Goal: Task Accomplishment & Management: Use online tool/utility

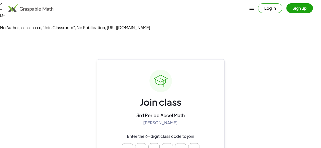
drag, startPoint x: 160, startPoint y: 137, endPoint x: 147, endPoint y: 137, distance: 12.8
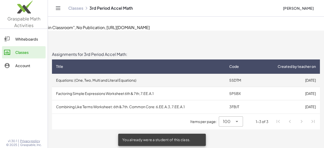
click at [119, 74] on td "Equations: (One, Two, Multi and Literal Equations)" at bounding box center [138, 80] width 173 height 13
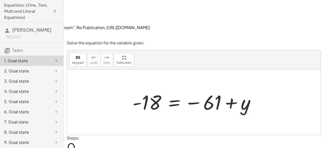
click at [320, 6] on div "×" at bounding box center [162, 3] width 324 height 6
click at [170, 90] on div at bounding box center [196, 102] width 132 height 25
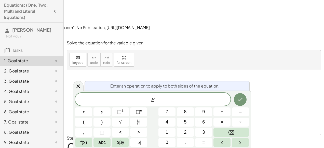
drag, startPoint x: 235, startPoint y: 74, endPoint x: 80, endPoint y: 82, distance: 155.0
click at [80, 82] on div at bounding box center [78, 86] width 11 height 10
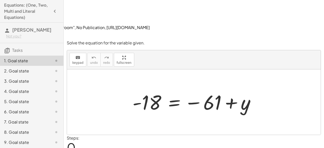
click at [69, 139] on span "0" at bounding box center [71, 147] width 9 height 16
click at [72, 139] on span "0" at bounding box center [71, 147] width 9 height 16
click at [227, 90] on div at bounding box center [196, 102] width 132 height 25
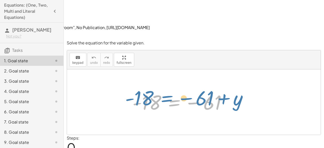
drag, startPoint x: 149, startPoint y: 73, endPoint x: 163, endPoint y: 70, distance: 14.7
click at [163, 90] on div at bounding box center [196, 102] width 132 height 25
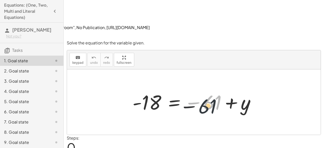
drag, startPoint x: 213, startPoint y: 75, endPoint x: 189, endPoint y: 79, distance: 24.7
click at [190, 90] on div at bounding box center [196, 102] width 132 height 25
drag, startPoint x: 169, startPoint y: 77, endPoint x: 160, endPoint y: 77, distance: 8.9
click at [163, 90] on div at bounding box center [196, 102] width 132 height 25
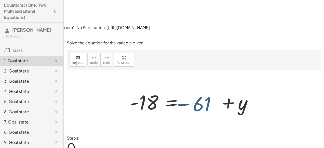
click at [160, 90] on div at bounding box center [196, 102] width 132 height 25
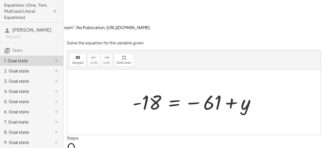
drag, startPoint x: 160, startPoint y: 77, endPoint x: 126, endPoint y: 75, distance: 33.4
click at [126, 88] on div "- 18 = − 61 + y" at bounding box center [194, 102] width 138 height 28
click at [208, 90] on div at bounding box center [196, 102] width 132 height 25
drag, startPoint x: 193, startPoint y: 60, endPoint x: 188, endPoint y: 58, distance: 5.4
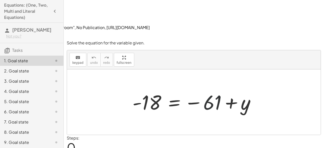
click at [188, 90] on div at bounding box center [196, 102] width 132 height 25
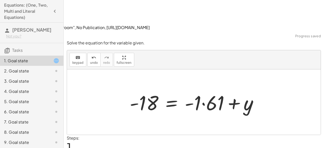
click at [192, 89] on div at bounding box center [195, 102] width 137 height 26
click at [193, 89] on div at bounding box center [195, 102] width 137 height 26
drag, startPoint x: 197, startPoint y: 74, endPoint x: 202, endPoint y: 76, distance: 4.8
click at [202, 89] on div at bounding box center [195, 102] width 137 height 26
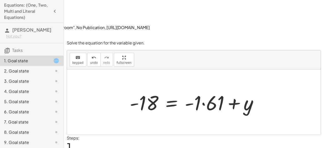
drag, startPoint x: 202, startPoint y: 76, endPoint x: 184, endPoint y: 80, distance: 18.3
click at [184, 89] on div at bounding box center [195, 102] width 137 height 26
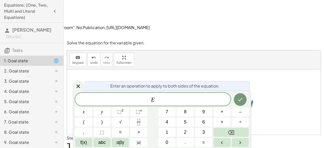
drag, startPoint x: 184, startPoint y: 80, endPoint x: 159, endPoint y: 37, distance: 49.9
drag, startPoint x: 159, startPoint y: 37, endPoint x: 127, endPoint y: 41, distance: 31.9
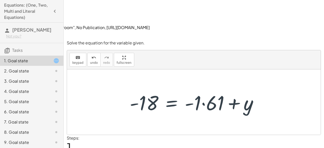
click at [95, 69] on div at bounding box center [194, 101] width 254 height 65
drag, startPoint x: 95, startPoint y: 46, endPoint x: 253, endPoint y: 65, distance: 159.3
click at [253, 89] on div at bounding box center [195, 102] width 137 height 26
click at [272, 72] on div at bounding box center [194, 101] width 254 height 65
drag, startPoint x: 272, startPoint y: 72, endPoint x: 129, endPoint y: 68, distance: 143.4
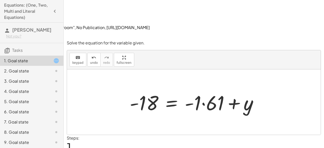
click at [129, 89] on div at bounding box center [195, 102] width 137 height 26
drag, startPoint x: 183, startPoint y: 73, endPoint x: 189, endPoint y: 74, distance: 6.0
drag, startPoint x: 198, startPoint y: 74, endPoint x: 171, endPoint y: 74, distance: 27.3
click at [171, 89] on div at bounding box center [195, 102] width 137 height 26
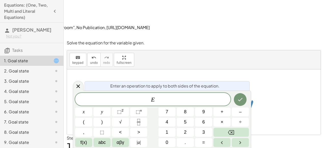
drag, startPoint x: 171, startPoint y: 74, endPoint x: 149, endPoint y: 68, distance: 22.5
click at [149, 89] on div at bounding box center [195, 102] width 137 height 26
drag, startPoint x: 149, startPoint y: 68, endPoint x: 93, endPoint y: 60, distance: 56.6
click at [93, 69] on div at bounding box center [194, 101] width 254 height 65
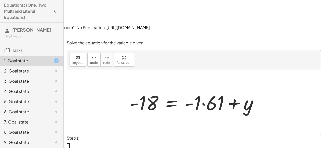
click at [176, 89] on div at bounding box center [195, 102] width 137 height 26
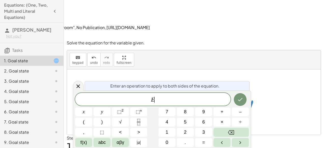
drag, startPoint x: 176, startPoint y: 82, endPoint x: 136, endPoint y: 73, distance: 40.9
click at [136, 89] on div at bounding box center [195, 102] width 137 height 26
click at [324, 4] on html "× – D- No Author, xx-xx-xxxx, "Join Classroom", No Publication, [URL][DOMAIN_NA…" at bounding box center [162, 89] width 324 height 179
click at [172, 88] on div "Enter an operation to apply to both sides of the equation." at bounding box center [167, 85] width 165 height 9
drag, startPoint x: 172, startPoint y: 88, endPoint x: 159, endPoint y: 41, distance: 48.2
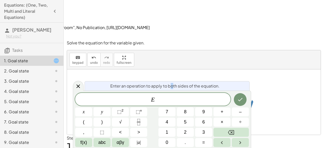
click at [160, 69] on div at bounding box center [194, 101] width 254 height 65
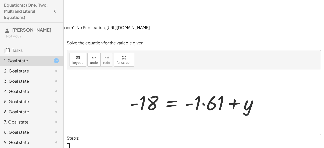
drag, startPoint x: 253, startPoint y: 72, endPoint x: 245, endPoint y: 78, distance: 9.4
click at [247, 89] on div at bounding box center [195, 102] width 137 height 26
drag, startPoint x: 245, startPoint y: 78, endPoint x: 193, endPoint y: 87, distance: 52.9
click at [194, 87] on div "- 18 = − 61 + y - 18 = - 61 + y + · 1 ·" at bounding box center [194, 101] width 254 height 65
drag, startPoint x: 199, startPoint y: 68, endPoint x: 195, endPoint y: 74, distance: 7.9
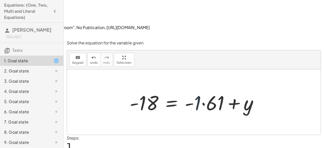
click at [195, 89] on div at bounding box center [195, 102] width 137 height 26
click at [196, 89] on div at bounding box center [195, 102] width 137 height 26
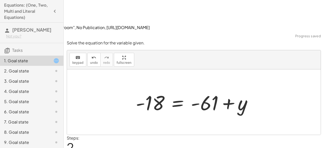
drag, startPoint x: 73, startPoint y: 118, endPoint x: 68, endPoint y: 120, distance: 5.4
click at [69, 139] on span "2" at bounding box center [70, 147] width 7 height 16
drag, startPoint x: 68, startPoint y: 120, endPoint x: 137, endPoint y: 88, distance: 75.9
click at [137, 88] on div at bounding box center [194, 101] width 254 height 65
drag, startPoint x: 156, startPoint y: 73, endPoint x: 162, endPoint y: 74, distance: 5.7
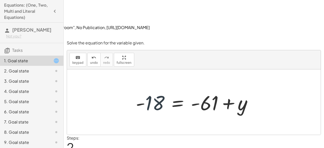
click at [162, 89] on div at bounding box center [195, 102] width 125 height 26
click at [161, 89] on div at bounding box center [195, 102] width 125 height 26
click at [150, 89] on div at bounding box center [195, 102] width 125 height 26
click at [159, 89] on div at bounding box center [195, 102] width 125 height 26
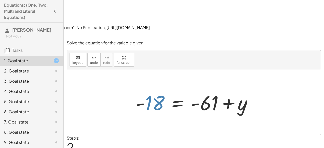
drag, startPoint x: 159, startPoint y: 70, endPoint x: 192, endPoint y: 71, distance: 32.7
click at [192, 89] on div at bounding box center [195, 102] width 125 height 26
drag, startPoint x: 159, startPoint y: 69, endPoint x: 148, endPoint y: 88, distance: 21.8
click at [148, 88] on div "- 18 = − 61 + y - 18 = + · - 1 · 61 + y - 18 = - 61 + y +" at bounding box center [194, 101] width 254 height 65
drag, startPoint x: 141, startPoint y: 76, endPoint x: 144, endPoint y: 68, distance: 9.2
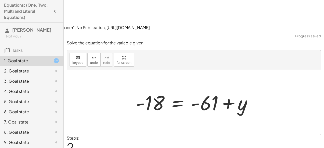
click at [141, 89] on div at bounding box center [195, 102] width 125 height 26
drag, startPoint x: 144, startPoint y: 68, endPoint x: 148, endPoint y: 66, distance: 3.7
click at [148, 89] on div at bounding box center [195, 102] width 125 height 26
drag, startPoint x: 149, startPoint y: 70, endPoint x: 195, endPoint y: 75, distance: 46.2
click at [197, 89] on div at bounding box center [195, 102] width 125 height 26
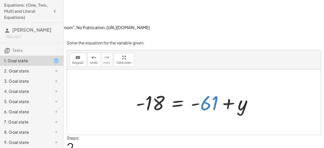
drag, startPoint x: 201, startPoint y: 72, endPoint x: 198, endPoint y: 75, distance: 4.3
click at [198, 89] on div at bounding box center [195, 102] width 125 height 26
drag, startPoint x: 196, startPoint y: 72, endPoint x: 193, endPoint y: 69, distance: 4.5
click at [193, 89] on div at bounding box center [195, 102] width 125 height 26
click at [141, 89] on div at bounding box center [195, 102] width 125 height 26
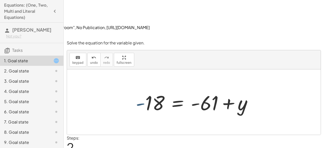
click at [141, 89] on div at bounding box center [195, 102] width 125 height 26
drag, startPoint x: 141, startPoint y: 73, endPoint x: 129, endPoint y: 18, distance: 57.0
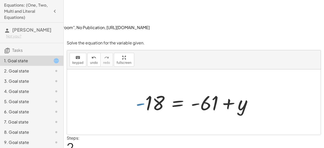
click at [0, 0] on div "Solve the equation for the variable given. keyboard keypad undo undo redo redo …" at bounding box center [0, 0] width 0 height 0
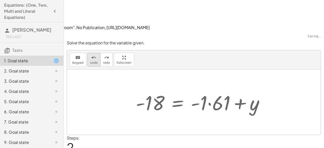
click at [93, 55] on icon "undo" at bounding box center [94, 58] width 5 height 6
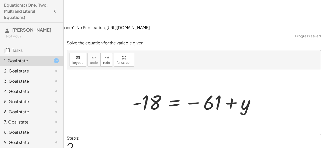
click at [147, 90] on div at bounding box center [196, 102] width 132 height 25
drag, startPoint x: 136, startPoint y: 74, endPoint x: 137, endPoint y: 71, distance: 3.2
click at [137, 90] on div at bounding box center [196, 102] width 132 height 25
drag, startPoint x: 137, startPoint y: 71, endPoint x: 133, endPoint y: 58, distance: 13.8
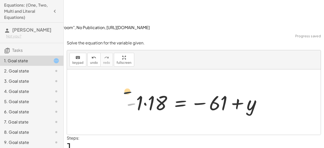
drag, startPoint x: 132, startPoint y: 73, endPoint x: 118, endPoint y: 43, distance: 33.6
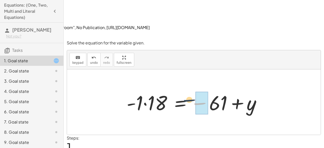
drag, startPoint x: 196, startPoint y: 71, endPoint x: 183, endPoint y: 60, distance: 17.2
click at [183, 89] on div at bounding box center [196, 102] width 144 height 26
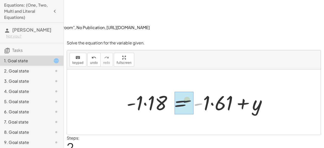
drag, startPoint x: 199, startPoint y: 73, endPoint x: 167, endPoint y: 61, distance: 35.0
click at [167, 89] on div at bounding box center [198, 102] width 149 height 26
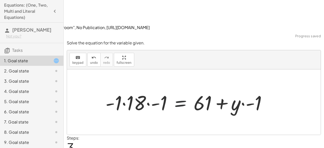
drag, startPoint x: 193, startPoint y: 68, endPoint x: 184, endPoint y: 72, distance: 10.4
click at [184, 89] on div at bounding box center [188, 102] width 171 height 26
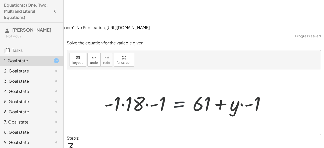
drag, startPoint x: 199, startPoint y: 71, endPoint x: 171, endPoint y: 71, distance: 27.5
click at [171, 89] on div at bounding box center [188, 102] width 171 height 26
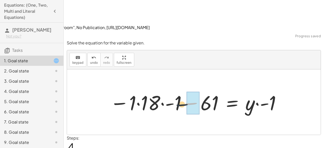
drag, startPoint x: 183, startPoint y: 72, endPoint x: 166, endPoint y: 70, distance: 17.7
click at [170, 89] on div at bounding box center [196, 102] width 177 height 26
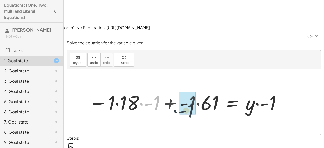
drag, startPoint x: 164, startPoint y: 69, endPoint x: 203, endPoint y: 73, distance: 39.0
click at [199, 89] on div at bounding box center [185, 102] width 198 height 26
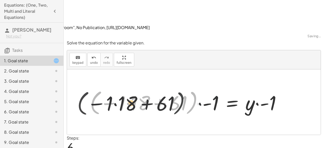
drag, startPoint x: 176, startPoint y: 74, endPoint x: 166, endPoint y: 72, distance: 9.8
click at [167, 87] on div at bounding box center [187, 101] width 200 height 29
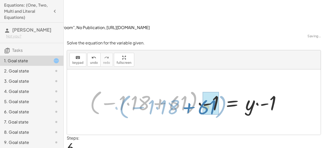
drag, startPoint x: 159, startPoint y: 67, endPoint x: 208, endPoint y: 71, distance: 49.7
click at [208, 87] on div at bounding box center [187, 101] width 200 height 29
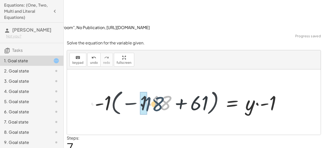
drag, startPoint x: 169, startPoint y: 69, endPoint x: 132, endPoint y: 63, distance: 37.9
click at [132, 87] on div at bounding box center [190, 101] width 196 height 29
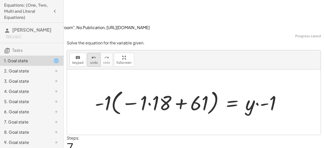
click at [92, 61] on span "undo" at bounding box center [94, 63] width 8 height 4
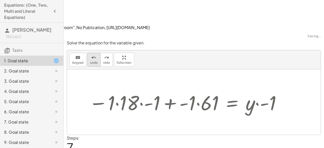
click at [92, 61] on span "undo" at bounding box center [94, 63] width 8 height 4
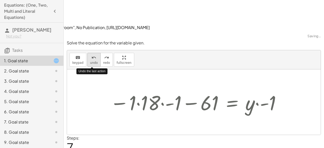
click at [92, 61] on span "undo" at bounding box center [94, 63] width 8 height 4
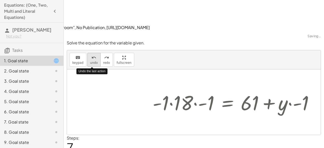
click at [92, 61] on span "undo" at bounding box center [94, 63] width 8 height 4
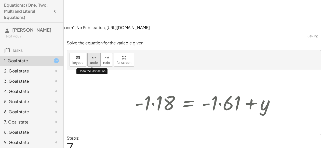
click at [92, 61] on span "undo" at bounding box center [94, 63] width 8 height 4
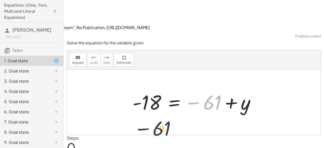
drag, startPoint x: 212, startPoint y: 73, endPoint x: 136, endPoint y: 100, distance: 80.7
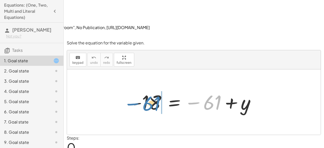
drag, startPoint x: 216, startPoint y: 71, endPoint x: 155, endPoint y: 72, distance: 60.7
click at [155, 90] on div at bounding box center [196, 102] width 132 height 25
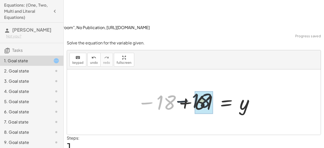
drag, startPoint x: 154, startPoint y: 72, endPoint x: 197, endPoint y: 70, distance: 43.4
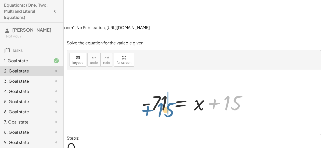
drag, startPoint x: 235, startPoint y: 71, endPoint x: 166, endPoint y: 72, distance: 68.9
click at [166, 89] on div at bounding box center [196, 102] width 114 height 26
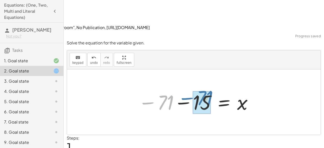
drag, startPoint x: 160, startPoint y: 68, endPoint x: 199, endPoint y: 64, distance: 39.5
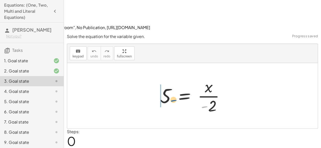
drag, startPoint x: 200, startPoint y: 77, endPoint x: 167, endPoint y: 65, distance: 35.3
click at [167, 76] on div at bounding box center [193, 95] width 73 height 39
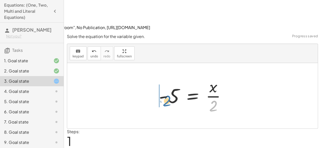
drag, startPoint x: 213, startPoint y: 77, endPoint x: 167, endPoint y: 71, distance: 45.8
click at [167, 76] on div at bounding box center [194, 95] width 76 height 39
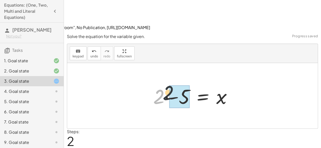
drag, startPoint x: 157, startPoint y: 68, endPoint x: 173, endPoint y: 61, distance: 16.9
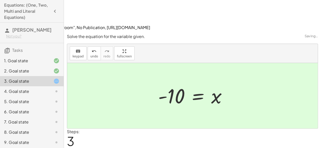
scroll to position [12, 0]
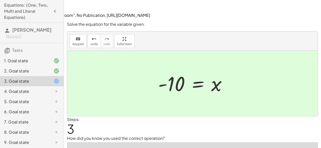
type textarea "**********"
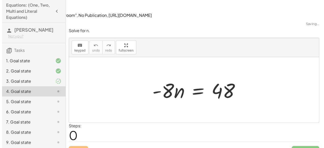
scroll to position [0, 0]
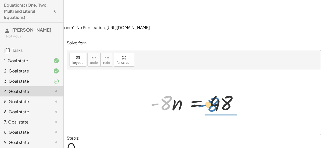
drag, startPoint x: 164, startPoint y: 75, endPoint x: 217, endPoint y: 77, distance: 53.1
click at [217, 89] on div at bounding box center [196, 102] width 97 height 26
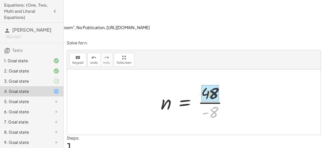
drag, startPoint x: 216, startPoint y: 81, endPoint x: 215, endPoint y: 60, distance: 20.7
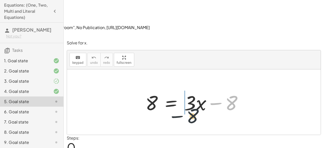
drag, startPoint x: 231, startPoint y: 72, endPoint x: 178, endPoint y: 86, distance: 54.8
click at [178, 86] on div "− 8 8 = + · 3 · x − 8" at bounding box center [194, 101] width 254 height 65
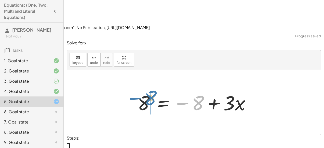
drag, startPoint x: 195, startPoint y: 72, endPoint x: 147, endPoint y: 67, distance: 48.0
click at [147, 89] on div at bounding box center [196, 102] width 122 height 26
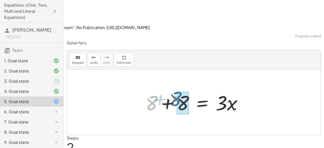
drag, startPoint x: 151, startPoint y: 69, endPoint x: 178, endPoint y: 65, distance: 27.3
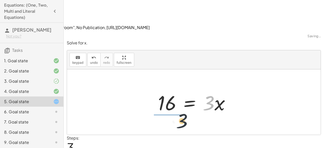
drag, startPoint x: 210, startPoint y: 74, endPoint x: 172, endPoint y: 92, distance: 41.8
click at [172, 92] on div "8 = + · 3 · x − 8 8 = − 8 + · 3 · x + 8 + 8 = · 3 · x · 3 = · 3 · x 16" at bounding box center [194, 101] width 254 height 65
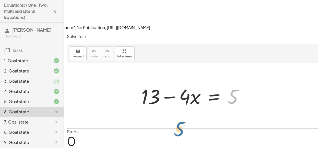
drag, startPoint x: 230, startPoint y: 63, endPoint x: 152, endPoint y: 85, distance: 81.6
click at [152, 85] on div "5 + 13 − · 4 · x = 5" at bounding box center [192, 95] width 250 height 65
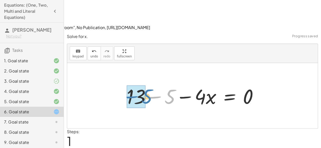
drag, startPoint x: 165, startPoint y: 65, endPoint x: 143, endPoint y: 64, distance: 21.7
click at [143, 83] on div at bounding box center [194, 96] width 140 height 26
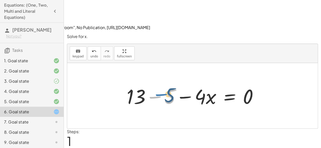
drag, startPoint x: 146, startPoint y: 63, endPoint x: 162, endPoint y: 58, distance: 17.2
click at [162, 83] on div at bounding box center [194, 96] width 140 height 26
click at [176, 83] on div at bounding box center [194, 96] width 140 height 26
drag, startPoint x: 172, startPoint y: 69, endPoint x: 245, endPoint y: 65, distance: 73.3
click at [245, 83] on div at bounding box center [194, 96] width 140 height 26
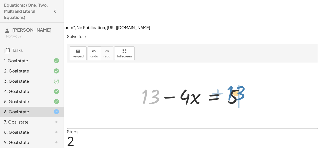
drag, startPoint x: 153, startPoint y: 66, endPoint x: 238, endPoint y: 64, distance: 85.2
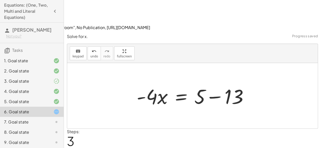
drag, startPoint x: 259, startPoint y: 62, endPoint x: 255, endPoint y: 62, distance: 3.8
click at [255, 63] on div "+ 13 − · 4 · x = 5 + 13 − 5 − · 4 · x = 0 + 13 − · 4 · x = + 5 + 0 + 13 − · 4 ·…" at bounding box center [192, 95] width 250 height 65
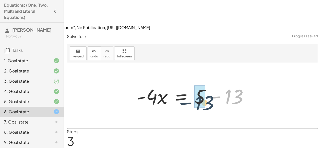
drag, startPoint x: 237, startPoint y: 68, endPoint x: 201, endPoint y: 72, distance: 35.4
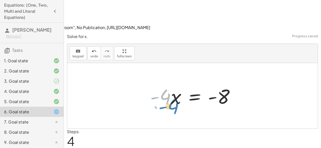
drag, startPoint x: 167, startPoint y: 68, endPoint x: 171, endPoint y: 72, distance: 5.6
click at [171, 83] on div at bounding box center [193, 96] width 93 height 26
drag, startPoint x: 165, startPoint y: 64, endPoint x: 232, endPoint y: 80, distance: 68.9
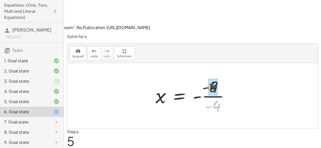
drag, startPoint x: 218, startPoint y: 75, endPoint x: 214, endPoint y: 55, distance: 21.0
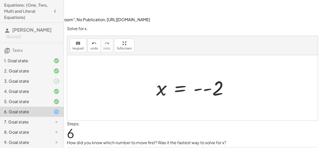
scroll to position [12, 0]
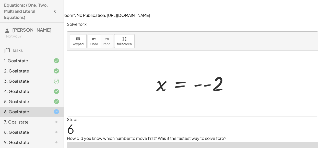
type textarea "*"
click at [88, 34] on button "undo undo" at bounding box center [93, 41] width 13 height 14
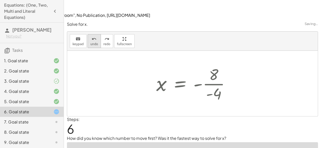
click at [88, 34] on button "undo undo" at bounding box center [93, 41] width 13 height 14
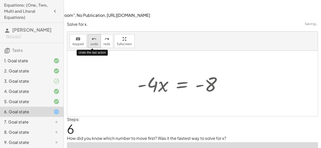
click at [88, 34] on button "undo undo" at bounding box center [93, 41] width 13 height 14
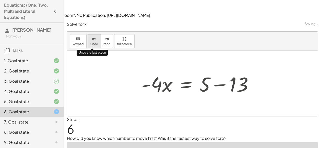
click at [88, 34] on button "undo undo" at bounding box center [93, 41] width 13 height 14
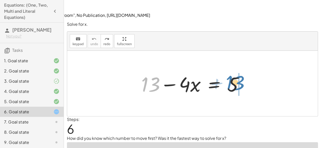
drag, startPoint x: 145, startPoint y: 53, endPoint x: 229, endPoint y: 52, distance: 84.4
click at [229, 70] on div at bounding box center [193, 83] width 111 height 26
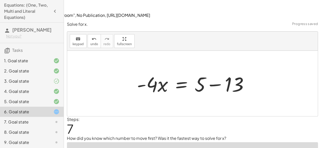
click at [259, 55] on div at bounding box center [192, 83] width 250 height 65
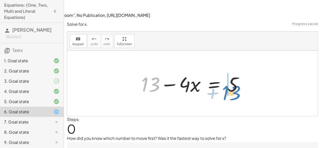
drag, startPoint x: 146, startPoint y: 55, endPoint x: 227, endPoint y: 62, distance: 81.5
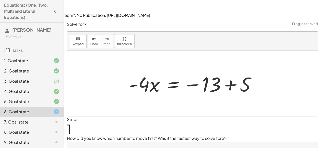
click at [242, 70] on div at bounding box center [194, 83] width 136 height 26
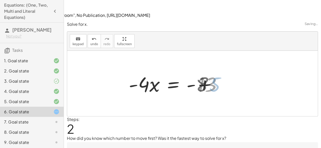
click at [242, 53] on div at bounding box center [192, 83] width 250 height 65
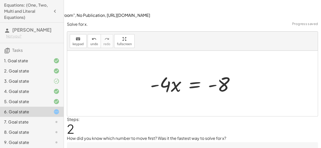
click at [164, 70] on div at bounding box center [193, 83] width 93 height 26
drag, startPoint x: 162, startPoint y: 50, endPoint x: 219, endPoint y: 62, distance: 58.5
click at [219, 70] on div at bounding box center [193, 83] width 93 height 26
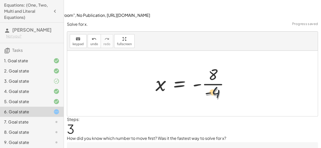
drag, startPoint x: 215, startPoint y: 63, endPoint x: 207, endPoint y: 41, distance: 23.5
click at [207, 64] on div at bounding box center [194, 83] width 82 height 39
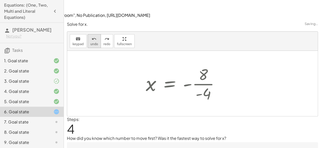
click at [87, 34] on button "undo undo" at bounding box center [93, 41] width 13 height 14
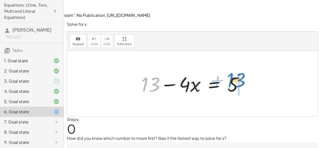
drag, startPoint x: 156, startPoint y: 54, endPoint x: 243, endPoint y: 50, distance: 87.3
click at [243, 70] on div at bounding box center [193, 83] width 111 height 26
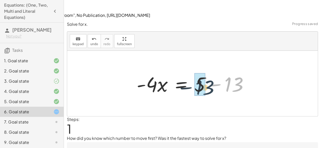
drag, startPoint x: 262, startPoint y: 54, endPoint x: 231, endPoint y: 57, distance: 31.5
click at [231, 70] on div at bounding box center [194, 83] width 120 height 26
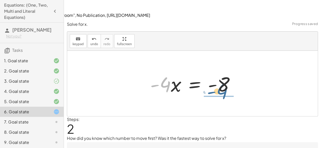
drag, startPoint x: 164, startPoint y: 52, endPoint x: 226, endPoint y: 57, distance: 62.7
click at [226, 70] on div at bounding box center [193, 83] width 93 height 26
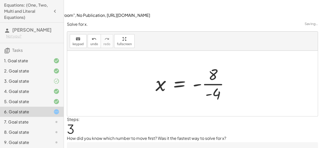
click at [232, 64] on div at bounding box center [194, 83] width 82 height 39
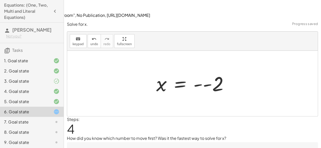
click at [163, 71] on div at bounding box center [194, 83] width 81 height 25
drag, startPoint x: 201, startPoint y: 54, endPoint x: 194, endPoint y: 69, distance: 16.4
click at [194, 69] on div "+ 13 − · 4 · x = 5 · - 4 · x = + 5 − 13 · - 4 · x = - 8 x = - · 8 · - 4 x = - -…" at bounding box center [192, 83] width 250 height 65
drag, startPoint x: 196, startPoint y: 53, endPoint x: 144, endPoint y: 56, distance: 51.9
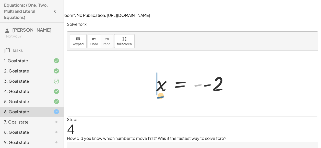
click at [144, 56] on div "+ 13 − · 4 · x = 5 · - 4 · x = + 5 − 13 · - 4 · x = - 8 x = - · 8 · - 4 - x = -…" at bounding box center [192, 83] width 250 height 65
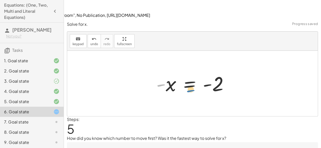
drag, startPoint x: 160, startPoint y: 54, endPoint x: 195, endPoint y: 57, distance: 35.4
click at [195, 71] on div at bounding box center [194, 83] width 81 height 25
drag, startPoint x: 161, startPoint y: 54, endPoint x: 215, endPoint y: 55, distance: 54.6
click at [215, 71] on div at bounding box center [194, 83] width 81 height 25
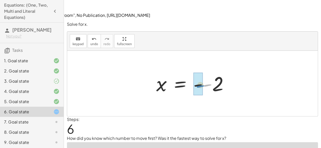
drag, startPoint x: 204, startPoint y: 53, endPoint x: 195, endPoint y: 54, distance: 9.0
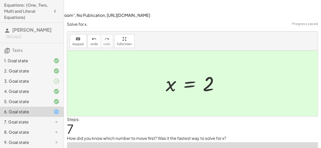
type textarea "**********"
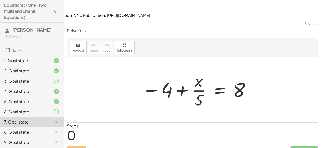
scroll to position [0, 0]
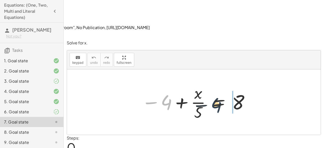
drag, startPoint x: 164, startPoint y: 70, endPoint x: 245, endPoint y: 70, distance: 80.3
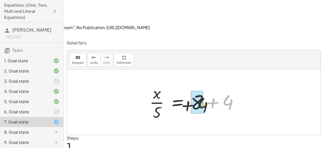
drag, startPoint x: 226, startPoint y: 72, endPoint x: 198, endPoint y: 74, distance: 28.7
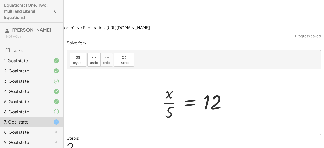
click at [170, 82] on div at bounding box center [196, 101] width 74 height 39
drag, startPoint x: 170, startPoint y: 84, endPoint x: 211, endPoint y: 76, distance: 42.7
click at [211, 82] on div at bounding box center [196, 101] width 74 height 39
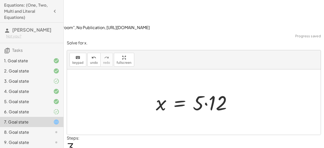
click at [204, 89] on div at bounding box center [196, 102] width 85 height 26
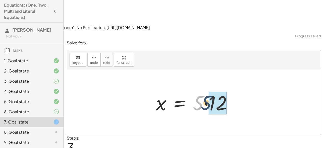
drag, startPoint x: 194, startPoint y: 77, endPoint x: 208, endPoint y: 77, distance: 14.0
click at [208, 89] on div at bounding box center [196, 102] width 85 height 26
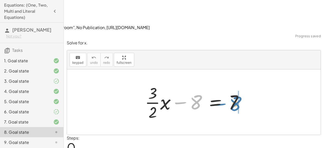
drag, startPoint x: 194, startPoint y: 70, endPoint x: 233, endPoint y: 70, distance: 39.0
click at [233, 82] on div at bounding box center [196, 101] width 107 height 39
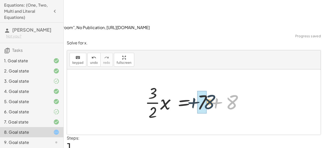
drag, startPoint x: 234, startPoint y: 73, endPoint x: 206, endPoint y: 72, distance: 28.6
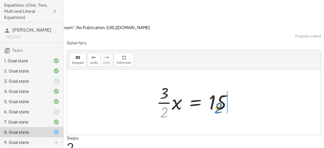
drag, startPoint x: 164, startPoint y: 79, endPoint x: 224, endPoint y: 74, distance: 59.4
click at [224, 82] on div at bounding box center [196, 101] width 84 height 39
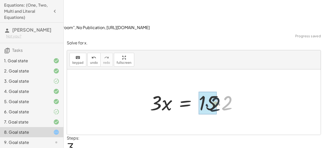
drag, startPoint x: 230, startPoint y: 73, endPoint x: 219, endPoint y: 73, distance: 11.2
click at [219, 89] on div at bounding box center [196, 102] width 97 height 26
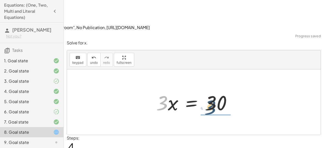
drag, startPoint x: 162, startPoint y: 75, endPoint x: 218, endPoint y: 75, distance: 55.6
click at [218, 89] on div at bounding box center [196, 102] width 84 height 26
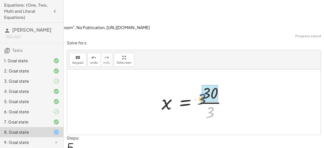
drag, startPoint x: 215, startPoint y: 81, endPoint x: 209, endPoint y: 71, distance: 12.0
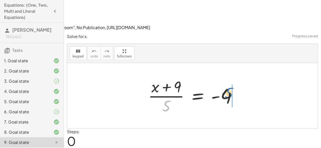
drag, startPoint x: 166, startPoint y: 77, endPoint x: 230, endPoint y: 64, distance: 64.7
click at [230, 76] on div at bounding box center [193, 95] width 97 height 39
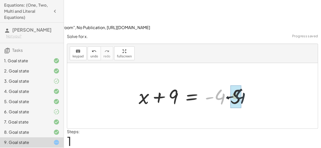
drag, startPoint x: 217, startPoint y: 68, endPoint x: 238, endPoint y: 67, distance: 21.2
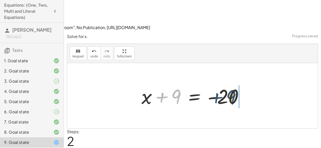
drag, startPoint x: 178, startPoint y: 63, endPoint x: 234, endPoint y: 64, distance: 55.3
click at [234, 83] on div at bounding box center [194, 96] width 111 height 26
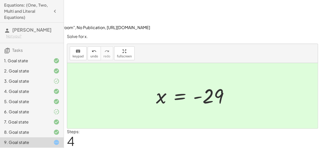
drag, startPoint x: 128, startPoint y: 131, endPoint x: 121, endPoint y: 92, distance: 40.5
click at [121, 92] on div at bounding box center [192, 95] width 250 height 65
drag, startPoint x: 99, startPoint y: 132, endPoint x: 117, endPoint y: 104, distance: 33.4
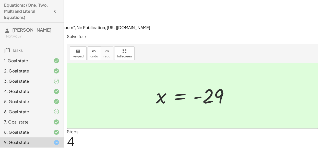
click at [117, 129] on div "Steps: 4" at bounding box center [192, 138] width 251 height 19
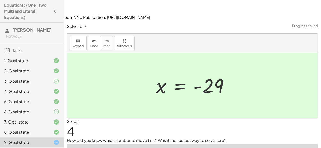
scroll to position [11, 0]
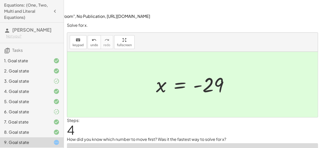
type textarea "**********"
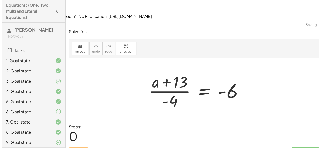
scroll to position [0, 0]
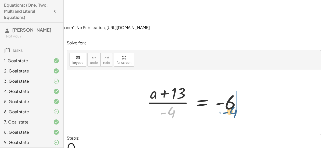
drag, startPoint x: 169, startPoint y: 80, endPoint x: 235, endPoint y: 80, distance: 65.8
click at [235, 82] on div at bounding box center [195, 101] width 103 height 39
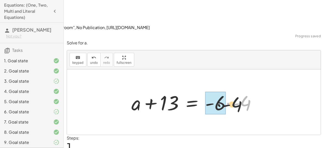
drag, startPoint x: 251, startPoint y: 70, endPoint x: 219, endPoint y: 73, distance: 32.3
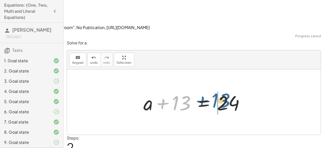
drag, startPoint x: 181, startPoint y: 68, endPoint x: 226, endPoint y: 66, distance: 44.7
click at [226, 89] on div at bounding box center [196, 102] width 110 height 26
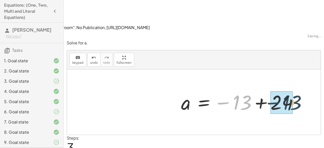
drag, startPoint x: 235, startPoint y: 68, endPoint x: 270, endPoint y: 68, distance: 34.7
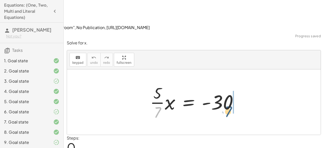
drag, startPoint x: 159, startPoint y: 82, endPoint x: 233, endPoint y: 82, distance: 74.0
click at [233, 82] on div at bounding box center [196, 101] width 97 height 39
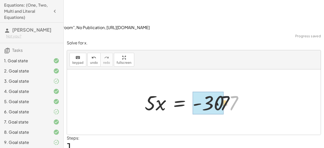
drag, startPoint x: 243, startPoint y: 69, endPoint x: 221, endPoint y: 69, distance: 21.2
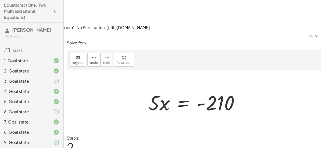
drag, startPoint x: 142, startPoint y: 74, endPoint x: 152, endPoint y: 75, distance: 9.5
click at [152, 88] on div "· · 5 · 7 · x = - 30 · 5 · x = · - 30 · 7 · 5 · x = - 210" at bounding box center [194, 102] width 106 height 29
drag, startPoint x: 152, startPoint y: 75, endPoint x: 215, endPoint y: 75, distance: 63.8
click at [215, 89] on div at bounding box center [196, 102] width 100 height 26
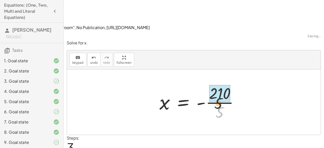
drag, startPoint x: 219, startPoint y: 79, endPoint x: 217, endPoint y: 61, distance: 18.5
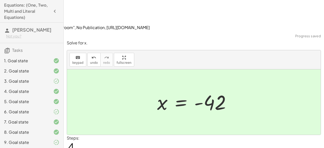
click at [0, 0] on div "Solve for x. keyboard keypad undo undo redo redo fullscreen · · 5 · 7 · x = - 3…" at bounding box center [0, 0] width 0 height 0
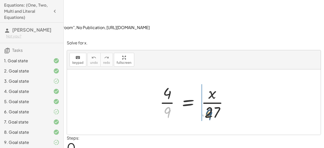
drag, startPoint x: 167, startPoint y: 80, endPoint x: 213, endPoint y: 82, distance: 46.5
click at [213, 82] on div at bounding box center [196, 101] width 78 height 39
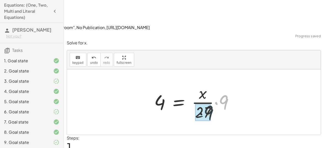
drag, startPoint x: 222, startPoint y: 70, endPoint x: 205, endPoint y: 81, distance: 20.0
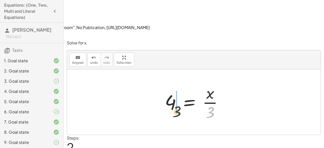
drag, startPoint x: 209, startPoint y: 82, endPoint x: 169, endPoint y: 80, distance: 40.6
click at [169, 82] on div at bounding box center [195, 101] width 67 height 39
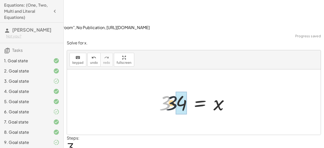
drag, startPoint x: 164, startPoint y: 72, endPoint x: 177, endPoint y: 72, distance: 12.8
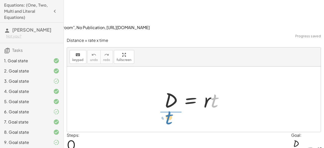
drag, startPoint x: 212, startPoint y: 73, endPoint x: 164, endPoint y: 90, distance: 50.6
click at [164, 90] on div "· t D = · r · t" at bounding box center [194, 99] width 254 height 65
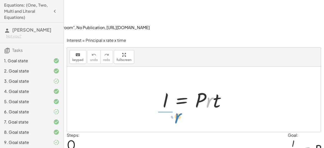
drag, startPoint x: 209, startPoint y: 71, endPoint x: 167, endPoint y: 87, distance: 44.4
click at [167, 87] on div "· r I = · P · r · t" at bounding box center [194, 99] width 254 height 65
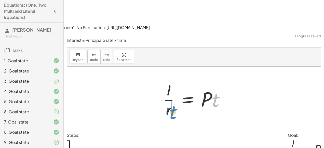
drag, startPoint x: 216, startPoint y: 72, endPoint x: 173, endPoint y: 84, distance: 44.5
click at [173, 84] on div at bounding box center [195, 99] width 71 height 39
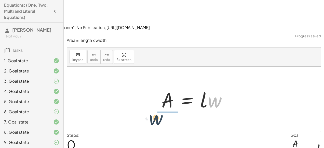
drag, startPoint x: 215, startPoint y: 69, endPoint x: 150, endPoint y: 84, distance: 66.4
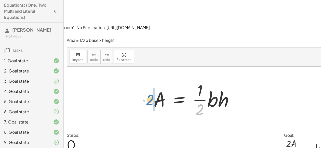
drag, startPoint x: 199, startPoint y: 78, endPoint x: 142, endPoint y: 68, distance: 58.4
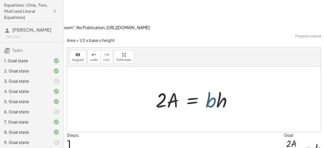
click at [212, 86] on div at bounding box center [196, 99] width 86 height 26
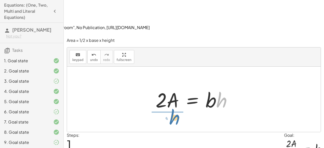
drag, startPoint x: 226, startPoint y: 72, endPoint x: 167, endPoint y: 89, distance: 61.3
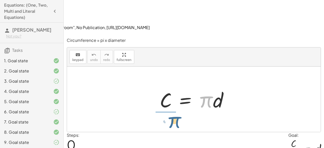
drag, startPoint x: 204, startPoint y: 67, endPoint x: 169, endPoint y: 87, distance: 40.1
click at [169, 87] on div "· π C = · π · d" at bounding box center [194, 99] width 254 height 65
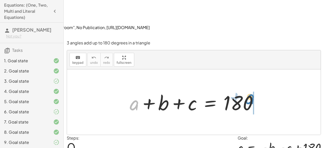
drag, startPoint x: 135, startPoint y: 77, endPoint x: 251, endPoint y: 71, distance: 116.4
click at [251, 89] on div at bounding box center [195, 102] width 137 height 26
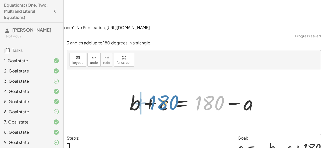
drag, startPoint x: 244, startPoint y: 71, endPoint x: 171, endPoint y: 80, distance: 74.0
click at [171, 89] on div at bounding box center [195, 102] width 137 height 26
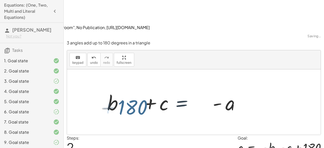
click at [171, 89] on div at bounding box center [152, 102] width 147 height 26
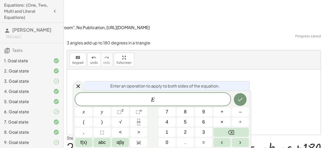
click at [246, 71] on div at bounding box center [194, 101] width 254 height 65
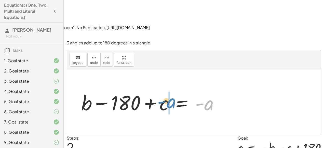
drag, startPoint x: 206, startPoint y: 75, endPoint x: 164, endPoint y: 73, distance: 41.1
click at [164, 89] on div at bounding box center [152, 102] width 147 height 26
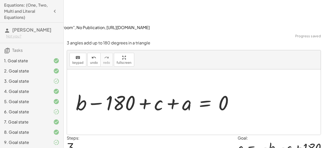
click at [136, 89] on div at bounding box center [156, 102] width 167 height 26
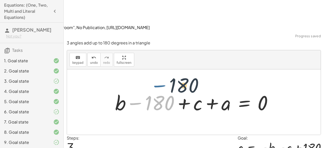
drag, startPoint x: 131, startPoint y: 74, endPoint x: 165, endPoint y: 52, distance: 41.0
click at [165, 69] on div "+ a + b + c = 180 + b + c = + 180 − a + b − 180 + c = - a − 180 a + b + c = 180…" at bounding box center [194, 101] width 254 height 65
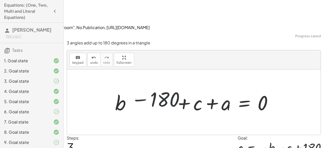
drag, startPoint x: 182, startPoint y: 46, endPoint x: 211, endPoint y: 54, distance: 29.5
click at [211, 69] on div at bounding box center [194, 101] width 254 height 65
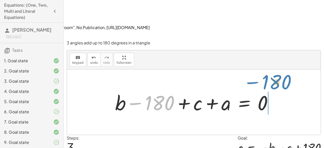
drag, startPoint x: 164, startPoint y: 69, endPoint x: 288, endPoint y: 52, distance: 125.0
click at [288, 69] on div "+ a + b + c = 180 + b + c = + 180 − a + b − 180 + c = - a − 180 a + b + c = 180…" at bounding box center [194, 101] width 254 height 65
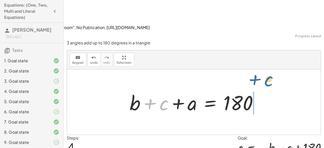
drag, startPoint x: 163, startPoint y: 77, endPoint x: 281, endPoint y: 62, distance: 119.3
click at [281, 69] on div "+ a + b + c = 180 + b + c = + 180 − a + b − 180 + c = - a + b − 180 + c + a = 0…" at bounding box center [194, 101] width 254 height 65
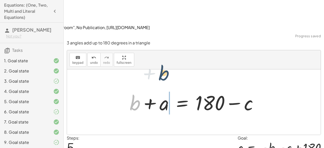
drag, startPoint x: 133, startPoint y: 79, endPoint x: 223, endPoint y: 31, distance: 102.2
click at [220, 50] on div "keyboard keypad undo undo redo redo fullscreen + a + b + c = 180 + b + c = + 18…" at bounding box center [194, 92] width 254 height 84
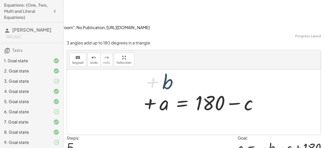
drag, startPoint x: 223, startPoint y: 31, endPoint x: 246, endPoint y: 57, distance: 35.1
click at [246, 57] on div "keyboard keypad undo undo redo redo fullscreen + a + b + c = 180 + b + c = + 18…" at bounding box center [194, 92] width 254 height 84
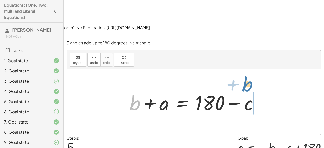
drag, startPoint x: 134, startPoint y: 75, endPoint x: 265, endPoint y: 67, distance: 131.4
click at [265, 88] on div "+ a + b + c = 180 + b + c = + 180 − a + b − 180 + c = - a + b − 180 + c + a = 0…" at bounding box center [194, 102] width 144 height 29
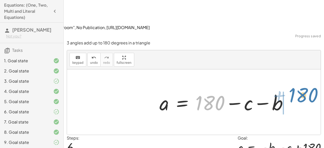
drag, startPoint x: 205, startPoint y: 76, endPoint x: 299, endPoint y: 70, distance: 94.3
click at [299, 70] on div "+ a + b + c = 180 + b + c = + 180 − a + b − 180 + c = - a + b − 180 + c + a = 0…" at bounding box center [194, 101] width 254 height 65
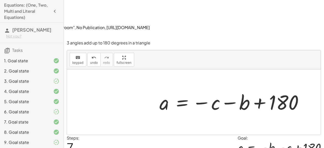
click at [291, 87] on div at bounding box center [194, 101] width 254 height 65
drag, startPoint x: 243, startPoint y: 72, endPoint x: 216, endPoint y: 77, distance: 27.7
click at [216, 90] on div at bounding box center [233, 102] width 153 height 25
drag, startPoint x: 216, startPoint y: 76, endPoint x: 258, endPoint y: 73, distance: 42.2
click at [258, 90] on div at bounding box center [233, 102] width 153 height 25
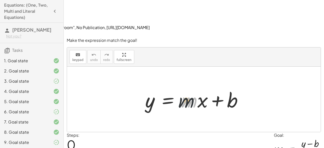
drag, startPoint x: 191, startPoint y: 74, endPoint x: 154, endPoint y: 79, distance: 37.8
click at [154, 86] on div at bounding box center [196, 99] width 107 height 26
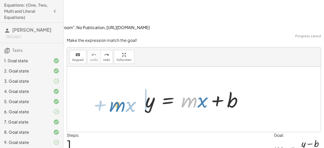
drag, startPoint x: 190, startPoint y: 69, endPoint x: 113, endPoint y: 71, distance: 77.0
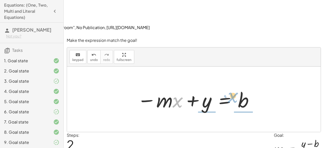
drag, startPoint x: 176, startPoint y: 73, endPoint x: 233, endPoint y: 69, distance: 57.5
click at [233, 86] on div at bounding box center [196, 99] width 122 height 26
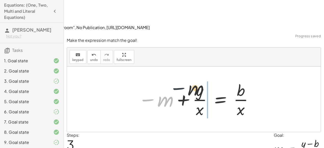
drag, startPoint x: 147, startPoint y: 71, endPoint x: 221, endPoint y: 68, distance: 74.5
click at [221, 80] on div at bounding box center [196, 99] width 121 height 39
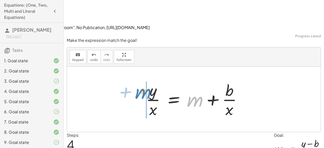
drag, startPoint x: 196, startPoint y: 72, endPoint x: 147, endPoint y: 66, distance: 49.4
click at [147, 80] on div at bounding box center [196, 99] width 105 height 39
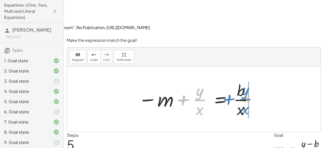
drag, startPoint x: 199, startPoint y: 69, endPoint x: 248, endPoint y: 67, distance: 48.8
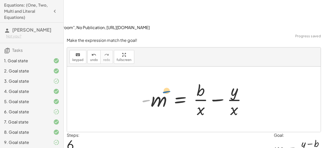
drag, startPoint x: 147, startPoint y: 68, endPoint x: 208, endPoint y: 57, distance: 61.6
click at [207, 80] on div at bounding box center [196, 99] width 114 height 39
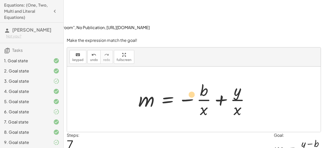
drag, startPoint x: 235, startPoint y: 63, endPoint x: 190, endPoint y: 66, distance: 44.7
click at [190, 80] on div at bounding box center [196, 99] width 121 height 39
drag, startPoint x: 236, startPoint y: 60, endPoint x: 198, endPoint y: 55, distance: 38.1
click at [198, 80] on div at bounding box center [196, 99] width 121 height 39
drag, startPoint x: 204, startPoint y: 59, endPoint x: 222, endPoint y: 63, distance: 19.3
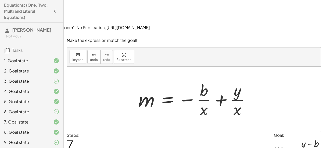
click at [222, 80] on div at bounding box center [196, 99] width 121 height 39
drag, startPoint x: 236, startPoint y: 61, endPoint x: 209, endPoint y: 58, distance: 27.2
click at [209, 80] on div at bounding box center [196, 99] width 121 height 39
drag, startPoint x: 209, startPoint y: 58, endPoint x: 184, endPoint y: 42, distance: 29.4
click at [184, 67] on div at bounding box center [194, 99] width 254 height 65
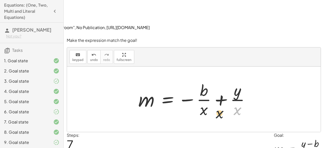
drag, startPoint x: 236, startPoint y: 79, endPoint x: 198, endPoint y: 82, distance: 38.1
click at [198, 82] on div at bounding box center [196, 99] width 121 height 39
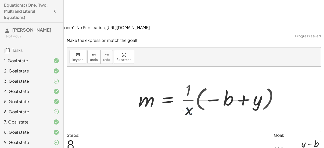
click at [198, 82] on div at bounding box center [211, 99] width 150 height 39
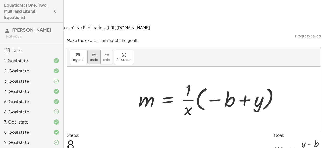
click at [93, 58] on span "undo" at bounding box center [94, 60] width 8 height 4
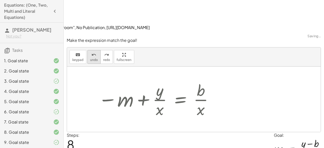
click at [93, 58] on span "undo" at bounding box center [94, 60] width 8 height 4
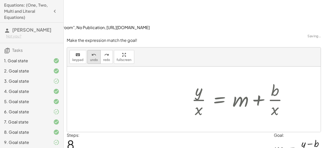
click at [93, 58] on span "undo" at bounding box center [94, 60] width 8 height 4
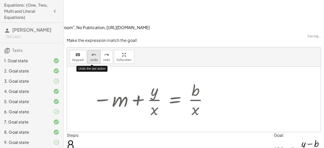
click at [93, 58] on span "undo" at bounding box center [94, 60] width 8 height 4
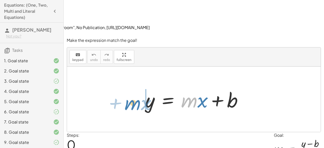
drag, startPoint x: 192, startPoint y: 69, endPoint x: 134, endPoint y: 72, distance: 57.7
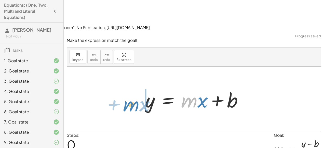
drag, startPoint x: 182, startPoint y: 70, endPoint x: 122, endPoint y: 73, distance: 60.0
click at [122, 73] on div "· m + · x y = + · m · x + b" at bounding box center [194, 99] width 254 height 65
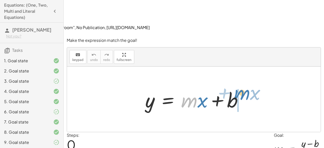
drag, startPoint x: 188, startPoint y: 69, endPoint x: 239, endPoint y: 61, distance: 51.4
click at [239, 86] on div at bounding box center [196, 99] width 107 height 26
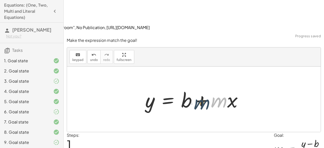
drag, startPoint x: 223, startPoint y: 73, endPoint x: 208, endPoint y: 74, distance: 15.1
click at [206, 86] on div at bounding box center [196, 99] width 107 height 26
drag, startPoint x: 213, startPoint y: 72, endPoint x: 149, endPoint y: 91, distance: 66.5
click at [149, 91] on div "y = + · m · x + b · m + · x y = + · m · x + b" at bounding box center [194, 99] width 254 height 65
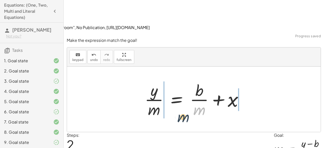
drag, startPoint x: 202, startPoint y: 80, endPoint x: 148, endPoint y: 91, distance: 55.3
click at [150, 92] on div "y = + · m · x + b y = + b + · m · x · m y = + x + b · · m · · m" at bounding box center [194, 99] width 254 height 65
click at [148, 91] on div at bounding box center [194, 99] width 254 height 65
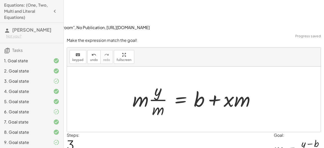
click at [148, 91] on div at bounding box center [194, 99] width 254 height 65
drag, startPoint x: 159, startPoint y: 76, endPoint x: 193, endPoint y: 75, distance: 33.9
click at [193, 80] on div at bounding box center [196, 99] width 132 height 39
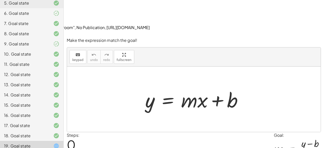
scroll to position [175, 0]
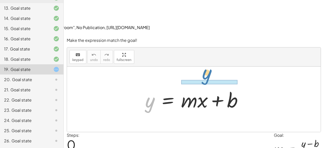
drag, startPoint x: 144, startPoint y: 78, endPoint x: 201, endPoint y: 50, distance: 63.8
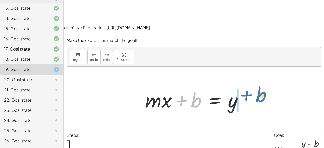
drag, startPoint x: 194, startPoint y: 72, endPoint x: 262, endPoint y: 68, distance: 68.7
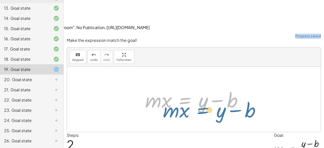
drag, startPoint x: 195, startPoint y: 73, endPoint x: 187, endPoint y: 77, distance: 8.1
click at [187, 86] on div at bounding box center [196, 99] width 107 height 26
click at [200, 87] on div "y = + · m · x + b + · m · x + b = y · m · x = + y − b y = · m · x b + −" at bounding box center [194, 99] width 254 height 65
click at [167, 86] on div at bounding box center [196, 99] width 107 height 26
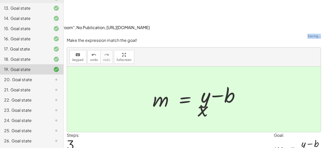
drag, startPoint x: 158, startPoint y: 75, endPoint x: 170, endPoint y: 85, distance: 15.2
click at [170, 85] on div at bounding box center [199, 99] width 93 height 39
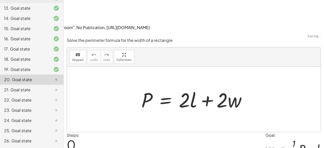
click at [199, 132] on div "Steps: 0 Goal: w = + · · 1 · 2 · P − l" at bounding box center [194, 147] width 255 height 30
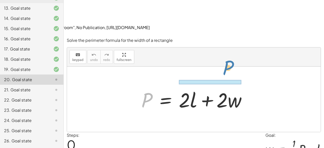
drag, startPoint x: 147, startPoint y: 70, endPoint x: 229, endPoint y: 37, distance: 88.0
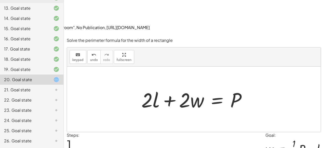
click at [177, 86] on div at bounding box center [196, 99] width 114 height 26
drag, startPoint x: 182, startPoint y: 70, endPoint x: 239, endPoint y: 86, distance: 59.9
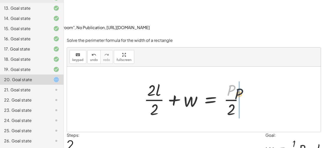
drag, startPoint x: 230, startPoint y: 62, endPoint x: 250, endPoint y: 72, distance: 22.7
click at [250, 80] on div at bounding box center [196, 99] width 109 height 39
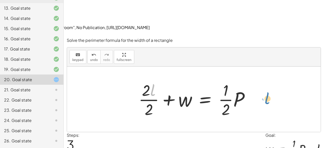
drag, startPoint x: 152, startPoint y: 58, endPoint x: 269, endPoint y: 67, distance: 117.1
drag, startPoint x: 152, startPoint y: 59, endPoint x: 248, endPoint y: 67, distance: 96.8
click at [248, 80] on div at bounding box center [196, 99] width 120 height 39
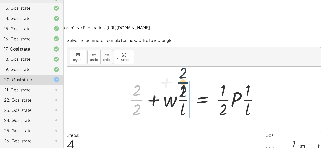
drag, startPoint x: 139, startPoint y: 70, endPoint x: 262, endPoint y: 75, distance: 123.0
click at [262, 80] on div at bounding box center [196, 99] width 139 height 39
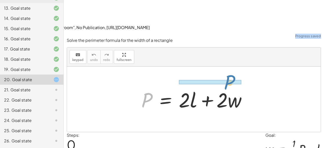
drag, startPoint x: 150, startPoint y: 68, endPoint x: 236, endPoint y: 50, distance: 87.0
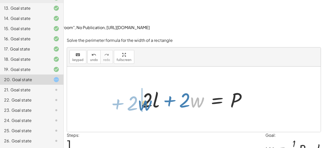
drag, startPoint x: 201, startPoint y: 71, endPoint x: 139, endPoint y: 72, distance: 62.0
click at [139, 86] on div at bounding box center [196, 99] width 114 height 26
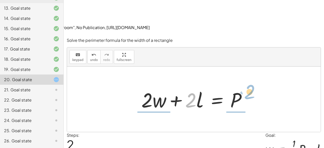
drag, startPoint x: 187, startPoint y: 74, endPoint x: 243, endPoint y: 75, distance: 55.9
click at [243, 86] on div at bounding box center [196, 99] width 114 height 26
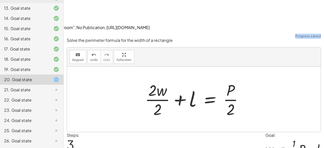
click at [243, 80] on div at bounding box center [196, 99] width 107 height 39
drag, startPoint x: 156, startPoint y: 82, endPoint x: 193, endPoint y: 77, distance: 37.3
click at [193, 80] on div at bounding box center [196, 99] width 107 height 39
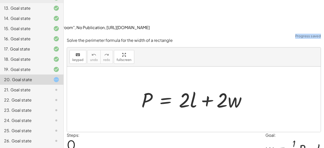
drag, startPoint x: 81, startPoint y: 139, endPoint x: 99, endPoint y: 92, distance: 51.0
click at [99, 92] on div at bounding box center [194, 99] width 254 height 65
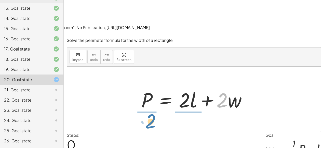
drag, startPoint x: 219, startPoint y: 73, endPoint x: 146, endPoint y: 92, distance: 74.9
click at [146, 92] on div "· 2 + · w P = + · 2 · l + · 2 · w" at bounding box center [194, 99] width 254 height 65
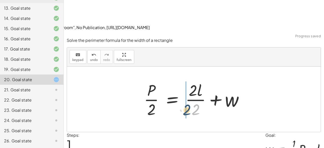
drag, startPoint x: 196, startPoint y: 77, endPoint x: 187, endPoint y: 78, distance: 8.7
click at [187, 80] on div at bounding box center [196, 99] width 109 height 39
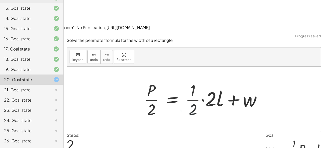
click at [187, 80] on div at bounding box center [205, 99] width 127 height 39
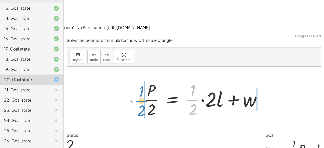
drag, startPoint x: 193, startPoint y: 70, endPoint x: 138, endPoint y: 69, distance: 54.8
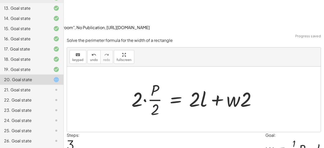
drag, startPoint x: 156, startPoint y: 80, endPoint x: 209, endPoint y: 35, distance: 70.0
click at [182, 80] on div at bounding box center [196, 99] width 134 height 39
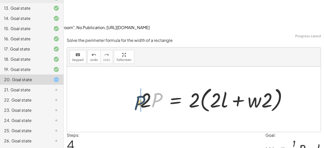
drag, startPoint x: 157, startPoint y: 72, endPoint x: 131, endPoint y: 76, distance: 26.8
drag, startPoint x: 156, startPoint y: 71, endPoint x: 158, endPoint y: 88, distance: 17.7
click at [158, 88] on div "P = + · 2 · l + · 2 · w · P · 2 = + · 2 · l · 2 + w · P · 2 = + · · 1 · 2 · 2 ·…" at bounding box center [194, 99] width 254 height 65
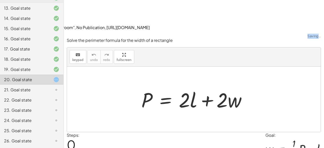
drag, startPoint x: 79, startPoint y: 138, endPoint x: 154, endPoint y: 85, distance: 91.2
click at [154, 85] on div at bounding box center [194, 99] width 254 height 65
drag, startPoint x: 145, startPoint y: 70, endPoint x: 189, endPoint y: 66, distance: 43.5
click at [189, 86] on div at bounding box center [196, 99] width 114 height 26
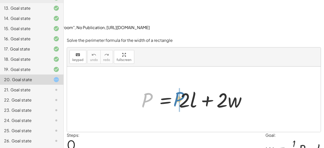
click at [189, 86] on div at bounding box center [196, 99] width 114 height 26
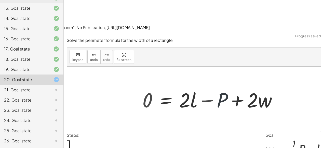
click at [205, 87] on div "P P = + · 2 · l + · 2 · w 0 − P = + · 2 · l + · 2 · w" at bounding box center [194, 99] width 254 height 65
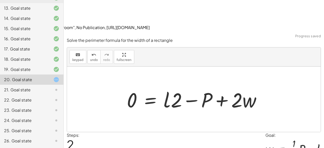
click at [177, 86] on div at bounding box center [195, 99] width 143 height 26
drag, startPoint x: 249, startPoint y: 72, endPoint x: 213, endPoint y: 34, distance: 52.5
click at [232, 47] on div "keyboard keypad undo undo redo redo fullscreen P = + · 2 · l + · 2 · w 0 = + · …" at bounding box center [194, 89] width 254 height 84
drag, startPoint x: 190, startPoint y: 43, endPoint x: 155, endPoint y: 58, distance: 38.2
click at [155, 67] on div "P = + · 2 · l + · 2 · w 0 = + · 2 · l − P + · 2 · w · w P = + · 2 · l + · 2 · w…" at bounding box center [194, 99] width 254 height 65
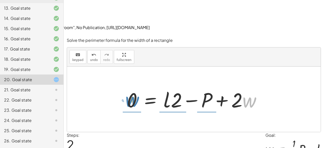
drag, startPoint x: 249, startPoint y: 67, endPoint x: 135, endPoint y: 66, distance: 113.7
click at [135, 86] on div at bounding box center [195, 99] width 143 height 26
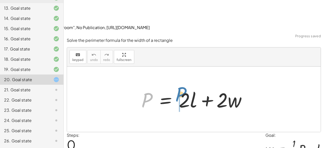
drag, startPoint x: 146, startPoint y: 73, endPoint x: 179, endPoint y: 67, distance: 34.2
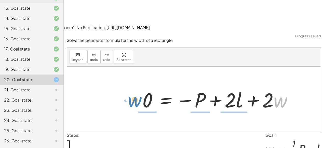
drag, startPoint x: 281, startPoint y: 69, endPoint x: 135, endPoint y: 68, distance: 145.9
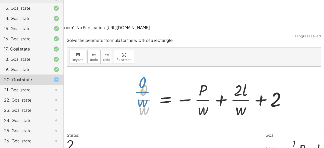
drag, startPoint x: 135, startPoint y: 68, endPoint x: 129, endPoint y: 54, distance: 15.5
click at [129, 78] on div "P = + · 2 · l + · 2 · w 0 = − P + · 2 · l + · 2 · w · 0 · w P = + · 2 · l + 2 0…" at bounding box center [211, 99] width 166 height 42
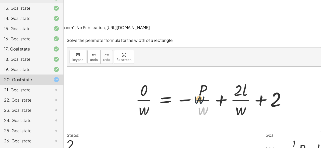
drag, startPoint x: 202, startPoint y: 79, endPoint x: 198, endPoint y: 64, distance: 15.3
click at [198, 80] on div at bounding box center [213, 99] width 160 height 39
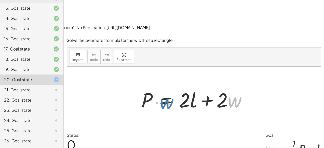
drag, startPoint x: 232, startPoint y: 67, endPoint x: 157, endPoint y: 61, distance: 75.0
click at [157, 86] on div at bounding box center [196, 99] width 114 height 26
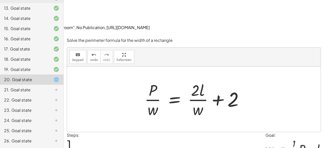
click at [203, 80] on div at bounding box center [196, 99] width 108 height 39
drag, startPoint x: 201, startPoint y: 63, endPoint x: 264, endPoint y: 73, distance: 63.7
click at [264, 73] on div "P = + · 2 · l + · 2 · w · l P = + · 2 · l + 2 · · w · w" at bounding box center [194, 99] width 254 height 65
drag, startPoint x: 200, startPoint y: 60, endPoint x: 248, endPoint y: 77, distance: 50.3
click at [248, 80] on div at bounding box center [196, 99] width 108 height 39
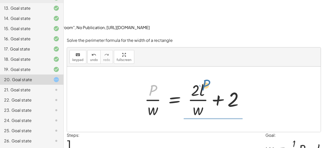
drag, startPoint x: 151, startPoint y: 59, endPoint x: 204, endPoint y: 59, distance: 52.8
click at [204, 80] on div at bounding box center [196, 99] width 108 height 39
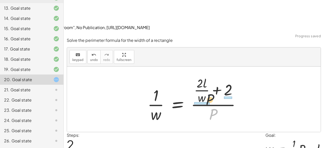
drag, startPoint x: 213, startPoint y: 84, endPoint x: 209, endPoint y: 61, distance: 22.6
click at [209, 75] on div at bounding box center [196, 99] width 102 height 49
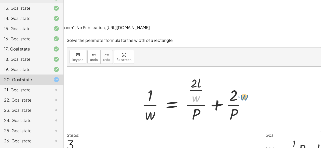
drag, startPoint x: 196, startPoint y: 65, endPoint x: 253, endPoint y: 71, distance: 56.9
click at [195, 75] on div at bounding box center [195, 99] width 113 height 49
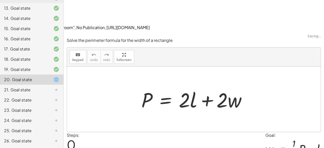
drag, startPoint x: 70, startPoint y: 142, endPoint x: 120, endPoint y: 81, distance: 78.7
click at [120, 81] on div at bounding box center [194, 99] width 254 height 65
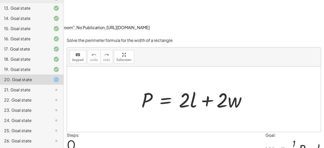
click at [129, 85] on div at bounding box center [194, 99] width 254 height 65
click at [165, 86] on div at bounding box center [196, 99] width 114 height 26
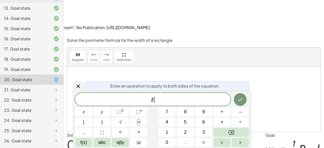
click at [187, 99] on span "E ​" at bounding box center [153, 99] width 156 height 7
click at [123, 67] on div at bounding box center [194, 99] width 254 height 65
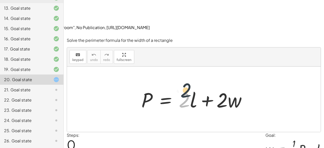
drag, startPoint x: 184, startPoint y: 71, endPoint x: 186, endPoint y: 61, distance: 10.8
click at [186, 86] on div at bounding box center [196, 99] width 114 height 26
drag, startPoint x: 191, startPoint y: 70, endPoint x: 182, endPoint y: 48, distance: 23.1
click at [182, 67] on div "· l P = + · 2 · l + · 2 · w" at bounding box center [194, 99] width 254 height 65
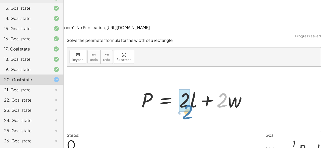
drag, startPoint x: 219, startPoint y: 73, endPoint x: 202, endPoint y: 75, distance: 16.4
click at [202, 86] on div at bounding box center [196, 99] width 114 height 26
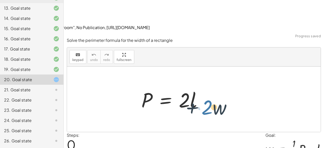
drag, startPoint x: 190, startPoint y: 84, endPoint x: 185, endPoint y: 83, distance: 5.1
click at [185, 85] on div "· 2 + · w P = + · 2 · l + · 2 · w" at bounding box center [194, 99] width 121 height 29
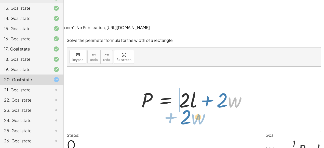
drag, startPoint x: 237, startPoint y: 73, endPoint x: 205, endPoint y: 87, distance: 34.5
click at [205, 87] on div "· w · 2 + P = + · 2 · l + · 2 · w" at bounding box center [194, 99] width 254 height 65
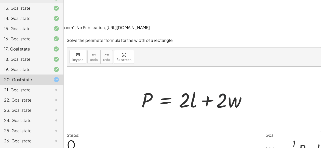
click at [204, 86] on div at bounding box center [194, 99] width 254 height 65
drag, startPoint x: 220, startPoint y: 69, endPoint x: 181, endPoint y: 79, distance: 40.2
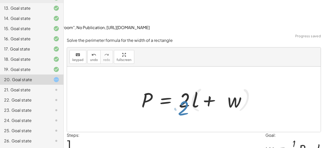
click at [182, 85] on div at bounding box center [200, 99] width 123 height 29
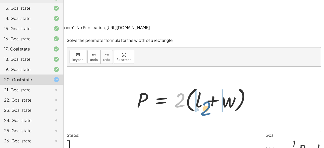
drag, startPoint x: 180, startPoint y: 73, endPoint x: 204, endPoint y: 82, distance: 25.8
click at [204, 85] on div at bounding box center [195, 99] width 123 height 29
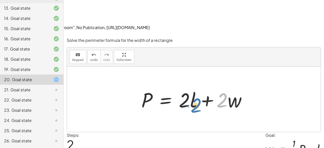
drag, startPoint x: 221, startPoint y: 74, endPoint x: 196, endPoint y: 79, distance: 26.2
click at [196, 86] on div at bounding box center [196, 99] width 114 height 26
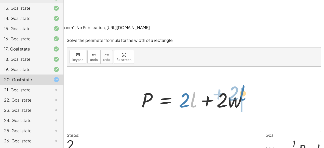
drag, startPoint x: 193, startPoint y: 71, endPoint x: 246, endPoint y: 68, distance: 53.6
click at [246, 86] on div at bounding box center [196, 99] width 114 height 26
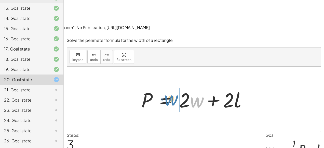
drag, startPoint x: 198, startPoint y: 72, endPoint x: 172, endPoint y: 70, distance: 25.3
click at [172, 86] on div at bounding box center [196, 99] width 114 height 26
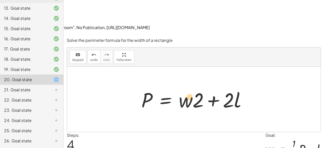
drag, startPoint x: 196, startPoint y: 74, endPoint x: 187, endPoint y: 70, distance: 9.9
click at [187, 86] on div at bounding box center [196, 99] width 114 height 26
drag, startPoint x: 237, startPoint y: 71, endPoint x: 180, endPoint y: 59, distance: 58.2
click at [160, 86] on div at bounding box center [196, 99] width 114 height 26
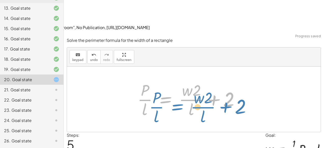
drag, startPoint x: 180, startPoint y: 59, endPoint x: 173, endPoint y: 69, distance: 12.5
click at [180, 80] on div at bounding box center [190, 99] width 111 height 39
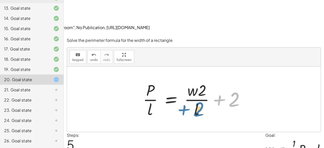
drag, startPoint x: 225, startPoint y: 75, endPoint x: 200, endPoint y: 81, distance: 25.9
click at [200, 81] on div at bounding box center [196, 99] width 111 height 39
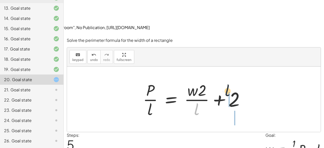
drag, startPoint x: 196, startPoint y: 80, endPoint x: 229, endPoint y: 60, distance: 38.4
click at [229, 80] on div at bounding box center [196, 99] width 111 height 39
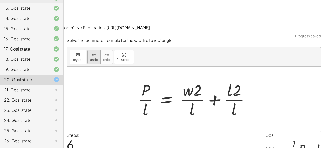
click at [88, 50] on button "undo undo" at bounding box center [93, 57] width 13 height 14
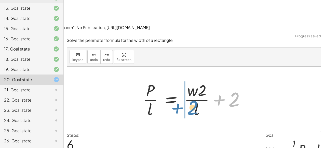
drag, startPoint x: 233, startPoint y: 69, endPoint x: 191, endPoint y: 78, distance: 42.1
click at [191, 80] on div at bounding box center [196, 99] width 111 height 39
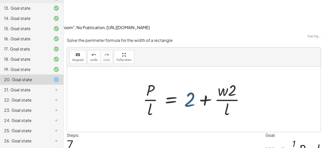
click at [190, 80] on div at bounding box center [196, 99] width 111 height 39
drag, startPoint x: 225, startPoint y: 81, endPoint x: 193, endPoint y: 70, distance: 34.0
click at [193, 80] on div at bounding box center [196, 99] width 111 height 39
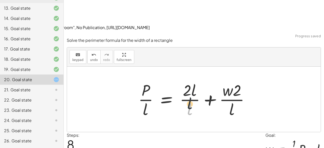
drag, startPoint x: 190, startPoint y: 78, endPoint x: 191, endPoint y: 66, distance: 12.3
click at [191, 80] on div at bounding box center [196, 99] width 120 height 39
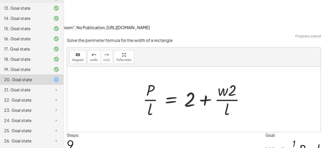
click at [186, 80] on div at bounding box center [196, 99] width 111 height 39
click at [220, 80] on div at bounding box center [196, 99] width 111 height 39
drag, startPoint x: 225, startPoint y: 78, endPoint x: 187, endPoint y: 52, distance: 46.3
click at [187, 80] on div at bounding box center [196, 99] width 111 height 39
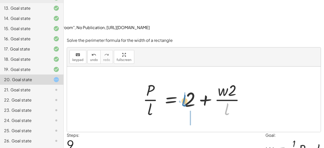
drag, startPoint x: 224, startPoint y: 77, endPoint x: 181, endPoint y: 63, distance: 44.8
click at [181, 80] on div at bounding box center [196, 99] width 111 height 39
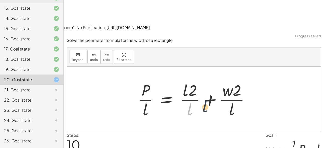
drag, startPoint x: 191, startPoint y: 76, endPoint x: 223, endPoint y: 71, distance: 33.0
click at [223, 80] on div at bounding box center [196, 99] width 120 height 39
click at [187, 80] on div at bounding box center [196, 99] width 120 height 39
drag, startPoint x: 192, startPoint y: 59, endPoint x: 232, endPoint y: 70, distance: 41.8
click at [232, 80] on div at bounding box center [196, 99] width 120 height 39
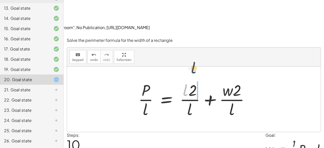
drag, startPoint x: 187, startPoint y: 62, endPoint x: 236, endPoint y: 46, distance: 52.0
click at [236, 67] on div "P = + · 2 · l + · 2 · w P = · 2 · ( + l + w ) P = + · 2 · l + · 2 · w P = + · 2…" at bounding box center [194, 99] width 254 height 65
drag, startPoint x: 186, startPoint y: 59, endPoint x: 200, endPoint y: 67, distance: 16.9
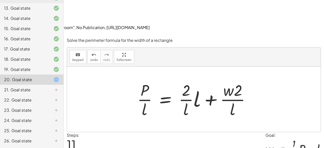
click at [193, 80] on div at bounding box center [196, 99] width 122 height 39
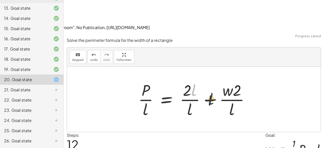
drag, startPoint x: 193, startPoint y: 63, endPoint x: 211, endPoint y: 72, distance: 20.0
click at [211, 80] on div at bounding box center [196, 99] width 120 height 39
click at [191, 80] on div at bounding box center [196, 99] width 120 height 39
drag, startPoint x: 193, startPoint y: 61, endPoint x: 205, endPoint y: 74, distance: 17.1
click at [205, 80] on div at bounding box center [196, 99] width 120 height 39
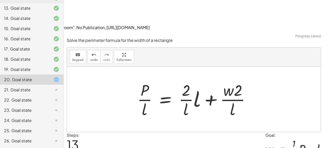
click at [205, 80] on div at bounding box center [196, 99] width 122 height 39
drag, startPoint x: 185, startPoint y: 61, endPoint x: 185, endPoint y: 87, distance: 26.0
click at [185, 87] on div at bounding box center [196, 99] width 122 height 39
drag, startPoint x: 185, startPoint y: 81, endPoint x: 181, endPoint y: 60, distance: 20.9
click at [181, 80] on div at bounding box center [196, 99] width 122 height 39
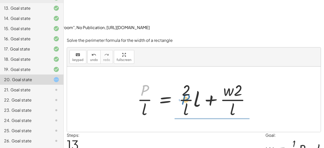
drag, startPoint x: 144, startPoint y: 61, endPoint x: 180, endPoint y: 70, distance: 37.1
click at [180, 80] on div at bounding box center [196, 99] width 122 height 39
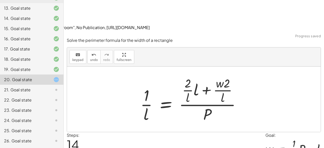
click at [181, 75] on div at bounding box center [192, 99] width 109 height 49
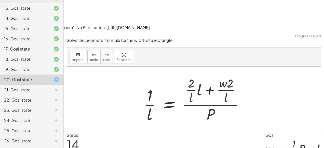
click at [181, 75] on div at bounding box center [195, 99] width 109 height 49
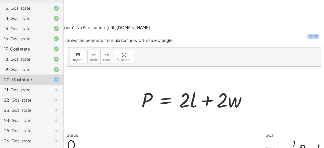
click at [163, 47] on div "keyboard keypad undo [PERSON_NAME] redo fullscreen" at bounding box center [194, 56] width 254 height 19
click at [159, 67] on div at bounding box center [194, 99] width 254 height 65
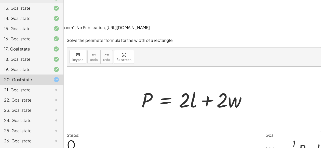
click at [159, 67] on div at bounding box center [194, 99] width 254 height 65
drag, startPoint x: 192, startPoint y: 72, endPoint x: 252, endPoint y: 65, distance: 61.1
click at [252, 86] on div at bounding box center [196, 99] width 114 height 26
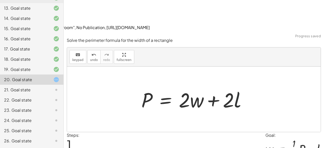
click at [252, 86] on div at bounding box center [196, 99] width 114 height 26
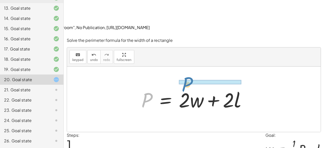
drag, startPoint x: 154, startPoint y: 59, endPoint x: 183, endPoint y: 60, distance: 29.4
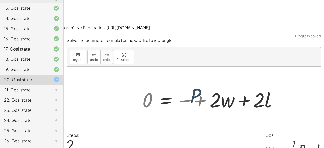
drag, startPoint x: 183, startPoint y: 60, endPoint x: 184, endPoint y: 69, distance: 9.0
click at [184, 85] on div "P = + · 2 · l + · 2 · w P P = + · 2 · l + · 2 · w 0 − P = + · 2 · w + · 2 · l" at bounding box center [218, 99] width 166 height 29
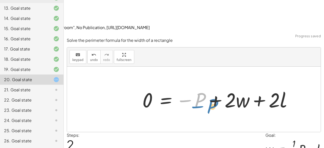
drag, startPoint x: 197, startPoint y: 69, endPoint x: 198, endPoint y: 72, distance: 3.0
click at [198, 86] on div at bounding box center [219, 99] width 159 height 26
drag, startPoint x: 206, startPoint y: 73, endPoint x: 230, endPoint y: 78, distance: 24.3
click at [230, 86] on div at bounding box center [219, 99] width 159 height 26
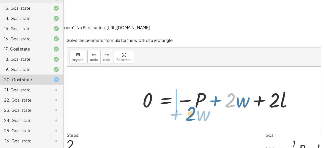
drag, startPoint x: 220, startPoint y: 75, endPoint x: 193, endPoint y: 84, distance: 28.2
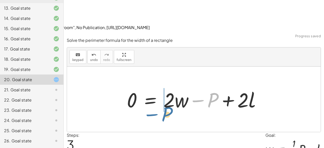
drag, startPoint x: 198, startPoint y: 79, endPoint x: 181, endPoint y: 63, distance: 23.1
click at [181, 86] on div at bounding box center [195, 99] width 143 height 26
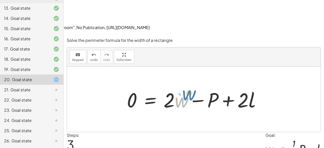
drag, startPoint x: 183, startPoint y: 67, endPoint x: 180, endPoint y: 68, distance: 3.4
click at [180, 86] on div at bounding box center [195, 99] width 143 height 26
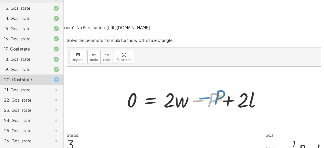
drag, startPoint x: 209, startPoint y: 64, endPoint x: 217, endPoint y: 56, distance: 11.0
click at [217, 85] on div "P = + · 2 · l + · 2 · w P = + · 2 · w + · 2 · l 0 = − P + · 2 · w + · 2 · l − P…" at bounding box center [194, 99] width 150 height 29
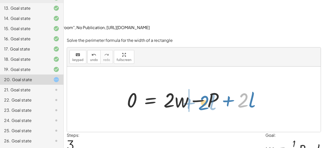
drag, startPoint x: 214, startPoint y: 73, endPoint x: 199, endPoint y: 70, distance: 14.8
click at [199, 86] on div at bounding box center [195, 99] width 143 height 26
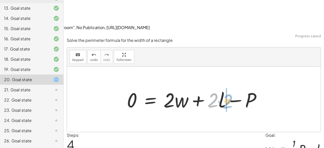
drag, startPoint x: 215, startPoint y: 67, endPoint x: 229, endPoint y: 68, distance: 14.6
click at [229, 86] on div at bounding box center [195, 99] width 143 height 26
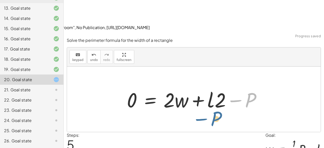
drag, startPoint x: 248, startPoint y: 67, endPoint x: 214, endPoint y: 81, distance: 37.3
click at [214, 86] on div at bounding box center [195, 99] width 143 height 26
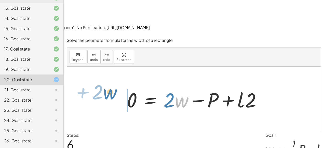
drag, startPoint x: 182, startPoint y: 73, endPoint x: 113, endPoint y: 66, distance: 70.0
click at [113, 67] on div "P = + · 2 · l + · 2 · w P = + · 2 · w + · 2 · l 0 = − P + · 2 · w + · 2 · l 0 =…" at bounding box center [194, 99] width 254 height 65
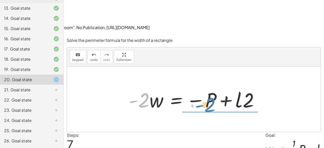
drag, startPoint x: 143, startPoint y: 68, endPoint x: 209, endPoint y: 73, distance: 66.2
click at [209, 86] on div at bounding box center [195, 99] width 139 height 26
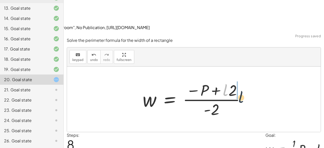
drag, startPoint x: 226, startPoint y: 57, endPoint x: 255, endPoint y: 69, distance: 31.2
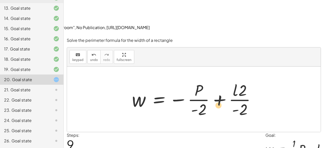
drag, startPoint x: 195, startPoint y: 59, endPoint x: 214, endPoint y: 74, distance: 24.9
click at [214, 80] on div at bounding box center [196, 99] width 133 height 39
drag, startPoint x: 199, startPoint y: 59, endPoint x: 215, endPoint y: 67, distance: 18.2
click at [215, 80] on div at bounding box center [196, 99] width 133 height 39
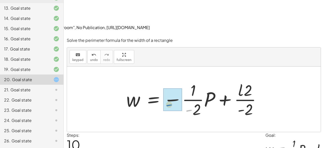
drag, startPoint x: 188, startPoint y: 80, endPoint x: 167, endPoint y: 72, distance: 22.5
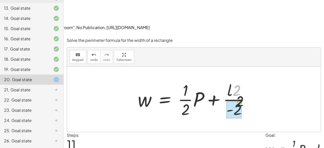
drag, startPoint x: 236, startPoint y: 62, endPoint x: 240, endPoint y: 82, distance: 19.8
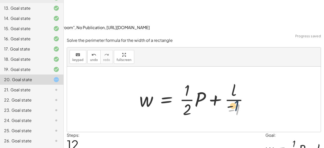
drag, startPoint x: 237, startPoint y: 78, endPoint x: 234, endPoint y: 63, distance: 15.3
click at [234, 80] on div at bounding box center [196, 99] width 118 height 39
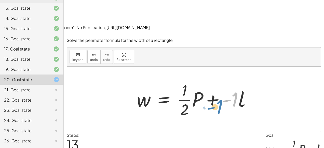
drag, startPoint x: 234, startPoint y: 69, endPoint x: 221, endPoint y: 79, distance: 16.3
click at [221, 80] on div at bounding box center [195, 99] width 123 height 39
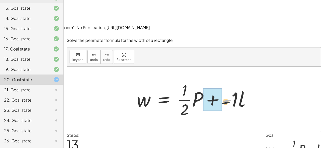
drag, startPoint x: 225, startPoint y: 69, endPoint x: 211, endPoint y: 102, distance: 35.6
click at [0, 0] on div "Solve the perimeter formula for the width of a rectangle keyboard keypad undo u…" at bounding box center [0, 0] width 0 height 0
click at [224, 80] on div at bounding box center [195, 99] width 123 height 39
drag, startPoint x: 228, startPoint y: 70, endPoint x: 218, endPoint y: 71, distance: 10.5
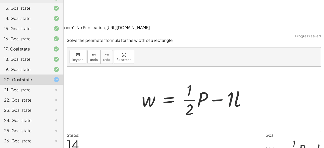
click at [218, 80] on div at bounding box center [196, 99] width 114 height 39
drag, startPoint x: 230, startPoint y: 67, endPoint x: 218, endPoint y: 71, distance: 12.7
click at [218, 80] on div at bounding box center [196, 99] width 114 height 39
click at [229, 80] on div at bounding box center [196, 99] width 114 height 39
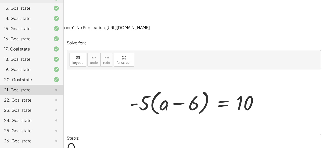
click at [0, 0] on div "Solve for a. keyboard keypad undo undo redo redo fullscreen · - 5 · ( + a − 6 )…" at bounding box center [0, 0] width 0 height 0
drag, startPoint x: 144, startPoint y: 72, endPoint x: 173, endPoint y: 73, distance: 28.6
click at [173, 87] on div at bounding box center [196, 101] width 138 height 29
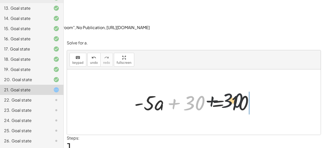
drag, startPoint x: 196, startPoint y: 71, endPoint x: 245, endPoint y: 68, distance: 49.1
click at [245, 89] on div at bounding box center [196, 102] width 129 height 26
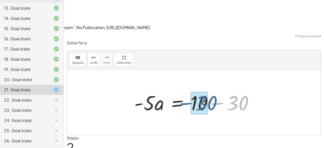
drag, startPoint x: 244, startPoint y: 71, endPoint x: 213, endPoint y: 71, distance: 31.1
click at [213, 89] on div at bounding box center [196, 102] width 129 height 26
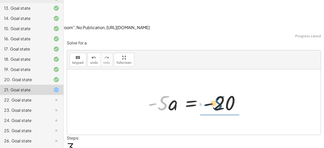
drag, startPoint x: 167, startPoint y: 75, endPoint x: 229, endPoint y: 75, distance: 61.7
click at [229, 89] on div at bounding box center [196, 102] width 101 height 26
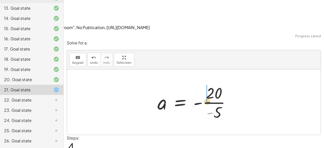
drag, startPoint x: 213, startPoint y: 85, endPoint x: 206, endPoint y: 64, distance: 22.0
click at [206, 82] on div at bounding box center [196, 101] width 82 height 39
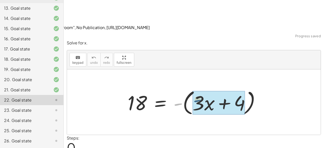
drag, startPoint x: 177, startPoint y: 73, endPoint x: 191, endPoint y: 69, distance: 13.7
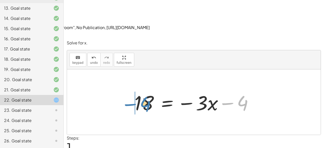
drag, startPoint x: 242, startPoint y: 71, endPoint x: 140, endPoint y: 74, distance: 101.3
click at [140, 89] on div at bounding box center [196, 102] width 128 height 26
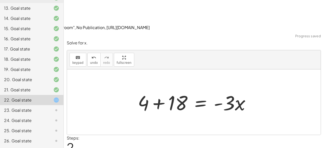
drag, startPoint x: 113, startPoint y: 72, endPoint x: 117, endPoint y: 71, distance: 3.9
click at [117, 71] on div at bounding box center [194, 101] width 254 height 65
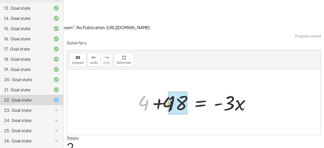
drag, startPoint x: 144, startPoint y: 73, endPoint x: 173, endPoint y: 74, distance: 28.6
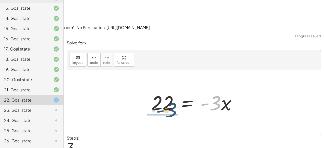
drag, startPoint x: 216, startPoint y: 72, endPoint x: 165, endPoint y: 75, distance: 51.1
click at [165, 89] on div at bounding box center [196, 102] width 94 height 26
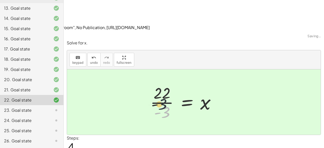
drag, startPoint x: 165, startPoint y: 81, endPoint x: 158, endPoint y: 62, distance: 19.8
click at [158, 82] on div at bounding box center [185, 101] width 74 height 39
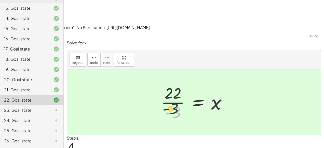
drag, startPoint x: 166, startPoint y: 80, endPoint x: 162, endPoint y: 74, distance: 7.4
click at [162, 82] on div at bounding box center [196, 101] width 74 height 39
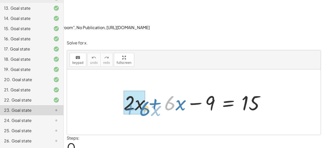
drag, startPoint x: 166, startPoint y: 73, endPoint x: 142, endPoint y: 78, distance: 24.6
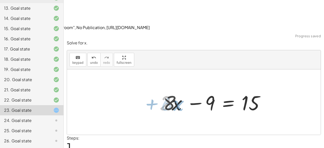
click at [142, 78] on div at bounding box center [194, 101] width 254 height 65
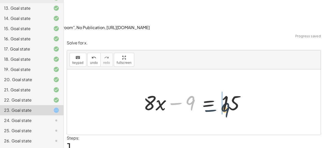
drag, startPoint x: 188, startPoint y: 71, endPoint x: 227, endPoint y: 77, distance: 40.2
click at [227, 89] on div at bounding box center [196, 102] width 110 height 26
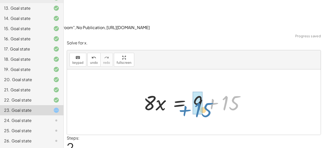
drag, startPoint x: 229, startPoint y: 73, endPoint x: 199, endPoint y: 78, distance: 30.7
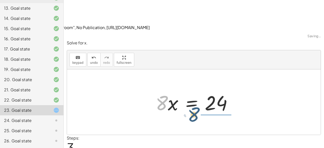
drag, startPoint x: 164, startPoint y: 71, endPoint x: 229, endPoint y: 71, distance: 64.3
click at [229, 89] on div at bounding box center [196, 102] width 86 height 26
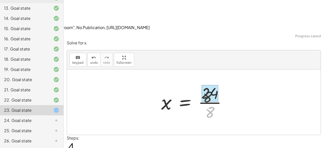
drag, startPoint x: 209, startPoint y: 84, endPoint x: 207, endPoint y: 60, distance: 23.6
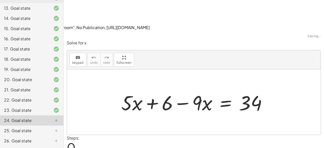
click at [233, 135] on div "Steps: 0" at bounding box center [194, 144] width 255 height 19
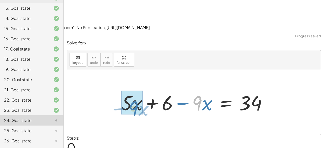
drag, startPoint x: 197, startPoint y: 71, endPoint x: 128, endPoint y: 73, distance: 69.7
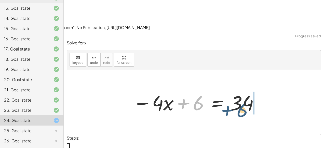
drag, startPoint x: 191, startPoint y: 76, endPoint x: 245, endPoint y: 81, distance: 53.8
click at [245, 89] on div at bounding box center [196, 102] width 131 height 26
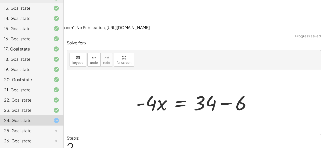
click at [267, 75] on div at bounding box center [194, 101] width 254 height 65
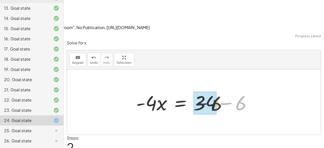
drag, startPoint x: 239, startPoint y: 75, endPoint x: 147, endPoint y: 69, distance: 91.5
click at [167, 86] on div "+ · 5 · x + 6 − · 9 · x = 34 − · 4 · x + 6 = 34 − 6 · x 6 = 34 · 4 - + −" at bounding box center [194, 101] width 254 height 65
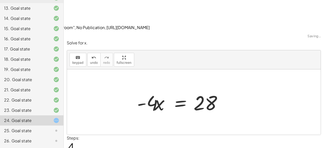
click at [147, 89] on div at bounding box center [179, 102] width 100 height 26
click at [154, 88] on div at bounding box center [194, 101] width 254 height 65
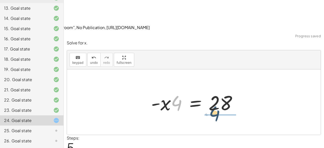
drag, startPoint x: 173, startPoint y: 73, endPoint x: 221, endPoint y: 80, distance: 48.8
click at [221, 89] on div at bounding box center [196, 102] width 95 height 26
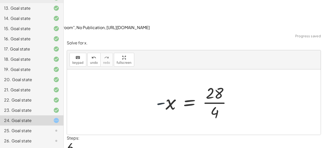
click at [164, 82] on div at bounding box center [196, 101] width 85 height 39
drag, startPoint x: 164, startPoint y: 73, endPoint x: 170, endPoint y: 81, distance: 10.3
click at [170, 82] on div at bounding box center [196, 101] width 85 height 39
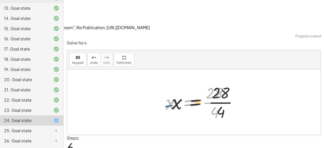
drag, startPoint x: 196, startPoint y: 79, endPoint x: 201, endPoint y: 80, distance: 5.6
click at [201, 82] on div at bounding box center [196, 101] width 85 height 39
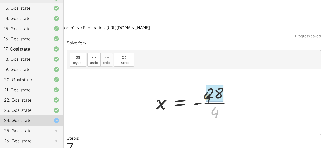
drag, startPoint x: 214, startPoint y: 83, endPoint x: 205, endPoint y: 57, distance: 27.1
click at [205, 82] on div at bounding box center [196, 101] width 85 height 39
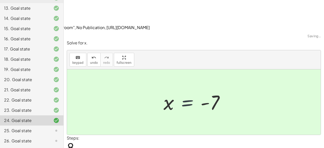
click at [198, 90] on div at bounding box center [196, 102] width 70 height 25
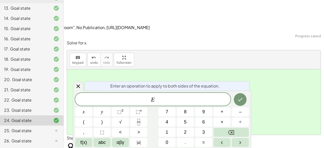
click at [276, 87] on div at bounding box center [194, 101] width 254 height 65
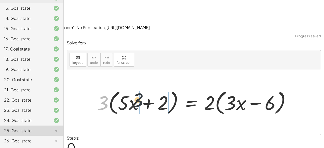
drag, startPoint x: 103, startPoint y: 75, endPoint x: 148, endPoint y: 72, distance: 45.2
click at [148, 88] on div at bounding box center [196, 102] width 203 height 29
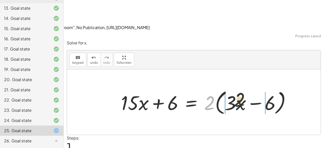
drag, startPoint x: 210, startPoint y: 74, endPoint x: 246, endPoint y: 71, distance: 35.9
click at [246, 88] on div at bounding box center [208, 102] width 179 height 29
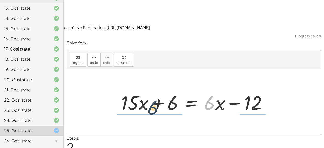
drag, startPoint x: 211, startPoint y: 71, endPoint x: 136, endPoint y: 75, distance: 75.9
click at [136, 89] on div at bounding box center [196, 102] width 155 height 26
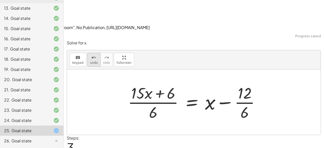
click at [91, 61] on span "undo" at bounding box center [94, 63] width 8 height 4
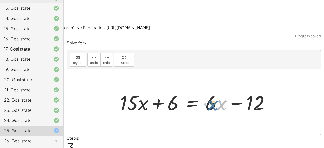
drag, startPoint x: 219, startPoint y: 72, endPoint x: 214, endPoint y: 73, distance: 5.6
click at [214, 89] on div at bounding box center [197, 102] width 159 height 26
click at [210, 89] on div at bounding box center [197, 102] width 159 height 26
drag, startPoint x: 214, startPoint y: 64, endPoint x: 212, endPoint y: 66, distance: 3.2
click at [211, 89] on div at bounding box center [197, 102] width 159 height 26
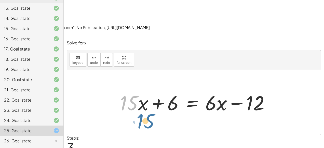
drag, startPoint x: 135, startPoint y: 70, endPoint x: 134, endPoint y: 66, distance: 3.8
click at [134, 89] on div at bounding box center [197, 102] width 159 height 26
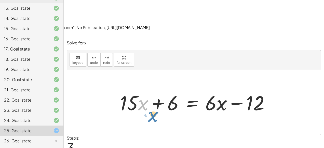
drag, startPoint x: 138, startPoint y: 75, endPoint x: 131, endPoint y: 69, distance: 9.2
click at [131, 89] on div at bounding box center [197, 102] width 159 height 26
drag, startPoint x: 213, startPoint y: 73, endPoint x: 218, endPoint y: 72, distance: 5.0
click at [218, 89] on div at bounding box center [197, 102] width 159 height 26
drag, startPoint x: 225, startPoint y: 72, endPoint x: 230, endPoint y: 75, distance: 5.4
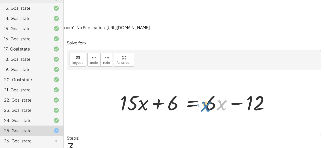
click at [230, 89] on div at bounding box center [197, 102] width 159 height 26
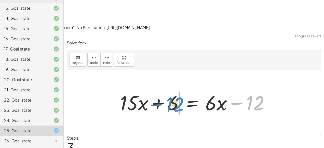
drag, startPoint x: 253, startPoint y: 68, endPoint x: 173, endPoint y: 69, distance: 79.8
click at [173, 89] on div at bounding box center [197, 102] width 159 height 26
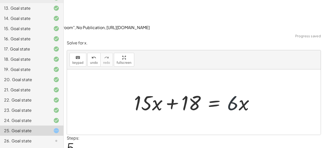
click at [232, 89] on div at bounding box center [196, 102] width 129 height 26
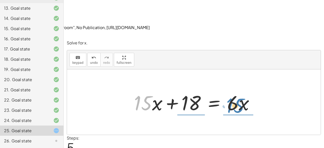
drag, startPoint x: 140, startPoint y: 74, endPoint x: 233, endPoint y: 77, distance: 92.6
click at [233, 89] on div at bounding box center [196, 102] width 129 height 26
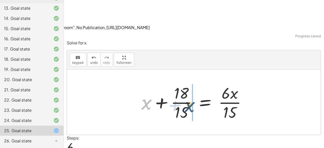
drag, startPoint x: 145, startPoint y: 74, endPoint x: 189, endPoint y: 78, distance: 44.8
click at [189, 82] on div at bounding box center [196, 101] width 114 height 39
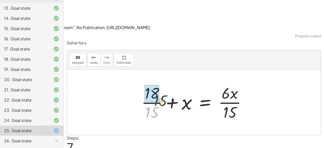
drag, startPoint x: 150, startPoint y: 84, endPoint x: 149, endPoint y: 61, distance: 22.5
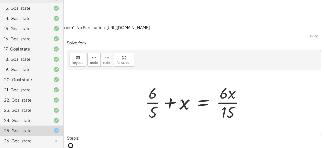
click at [225, 82] on div at bounding box center [197, 101] width 108 height 39
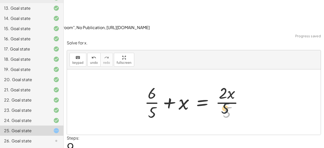
drag, startPoint x: 230, startPoint y: 80, endPoint x: 223, endPoint y: 62, distance: 19.0
click at [223, 82] on div at bounding box center [196, 101] width 108 height 39
drag, startPoint x: 151, startPoint y: 82, endPoint x: 149, endPoint y: 61, distance: 21.0
click at [149, 82] on div at bounding box center [196, 101] width 108 height 39
drag, startPoint x: 232, startPoint y: 64, endPoint x: 238, endPoint y: 73, distance: 11.5
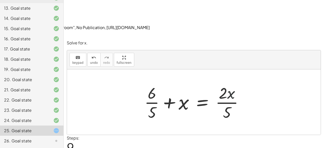
click at [238, 82] on div at bounding box center [196, 101] width 108 height 39
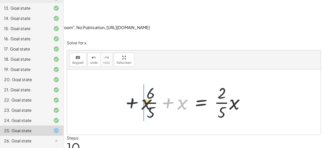
drag, startPoint x: 184, startPoint y: 74, endPoint x: 138, endPoint y: 73, distance: 45.9
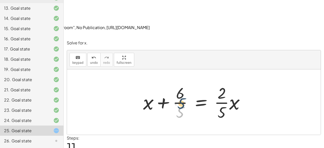
drag, startPoint x: 179, startPoint y: 82, endPoint x: 181, endPoint y: 72, distance: 10.4
click at [181, 82] on div at bounding box center [196, 101] width 111 height 39
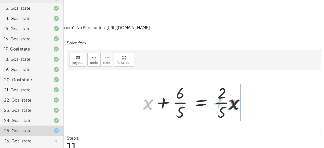
drag, startPoint x: 148, startPoint y: 73, endPoint x: 235, endPoint y: 73, distance: 86.7
click at [235, 82] on div at bounding box center [196, 101] width 111 height 39
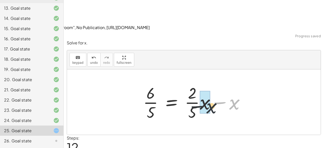
drag, startPoint x: 236, startPoint y: 74, endPoint x: 202, endPoint y: 78, distance: 33.3
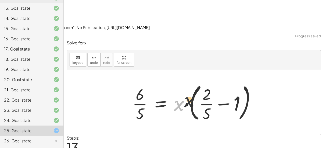
drag, startPoint x: 179, startPoint y: 76, endPoint x: 203, endPoint y: 70, distance: 24.8
click at [203, 81] on div at bounding box center [196, 102] width 132 height 42
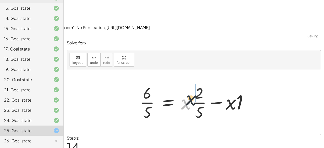
drag, startPoint x: 188, startPoint y: 74, endPoint x: 201, endPoint y: 65, distance: 16.4
click at [201, 82] on div at bounding box center [196, 101] width 118 height 39
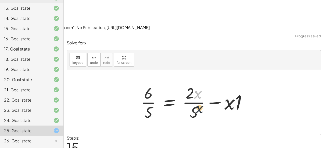
drag, startPoint x: 195, startPoint y: 63, endPoint x: 197, endPoint y: 82, distance: 18.5
click at [197, 82] on div at bounding box center [195, 101] width 115 height 39
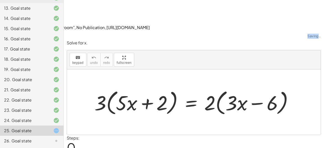
drag, startPoint x: 85, startPoint y: 129, endPoint x: 135, endPoint y: 78, distance: 71.8
click at [135, 87] on div at bounding box center [196, 101] width 208 height 29
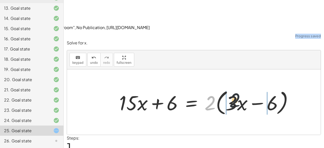
drag, startPoint x: 207, startPoint y: 77, endPoint x: 241, endPoint y: 75, distance: 33.7
click at [241, 87] on div at bounding box center [208, 101] width 183 height 29
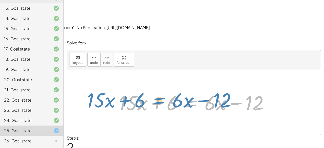
drag, startPoint x: 202, startPoint y: 74, endPoint x: 180, endPoint y: 71, distance: 23.0
click at [180, 89] on div at bounding box center [196, 102] width 159 height 26
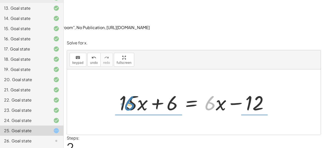
drag, startPoint x: 212, startPoint y: 70, endPoint x: 130, endPoint y: 70, distance: 81.6
click at [130, 89] on div at bounding box center [196, 102] width 159 height 26
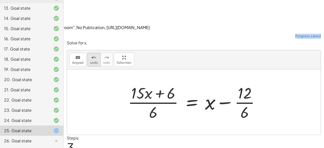
click at [92, 55] on icon "undo" at bounding box center [94, 58] width 5 height 6
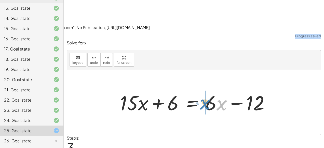
drag, startPoint x: 224, startPoint y: 73, endPoint x: 206, endPoint y: 72, distance: 17.9
drag, startPoint x: 221, startPoint y: 73, endPoint x: 202, endPoint y: 76, distance: 19.1
click at [202, 89] on div at bounding box center [197, 102] width 159 height 26
click at [237, 89] on div at bounding box center [197, 102] width 159 height 26
click at [241, 89] on div at bounding box center [197, 102] width 159 height 26
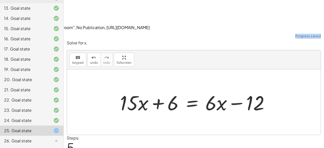
click at [173, 89] on div at bounding box center [197, 102] width 159 height 26
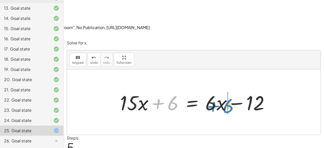
drag, startPoint x: 173, startPoint y: 73, endPoint x: 246, endPoint y: 73, distance: 73.4
click at [231, 89] on div at bounding box center [197, 102] width 159 height 26
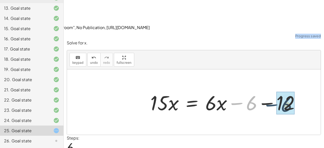
drag, startPoint x: 245, startPoint y: 74, endPoint x: 281, endPoint y: 75, distance: 36.0
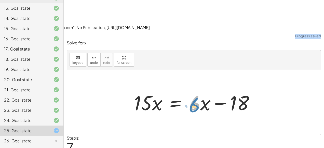
click at [201, 89] on div at bounding box center [196, 102] width 129 height 26
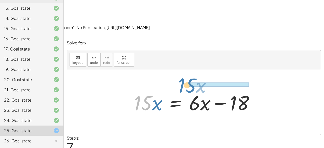
drag, startPoint x: 143, startPoint y: 71, endPoint x: 187, endPoint y: 54, distance: 47.8
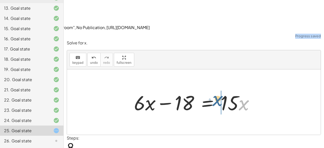
drag, startPoint x: 239, startPoint y: 71, endPoint x: 215, endPoint y: 66, distance: 25.0
click at [215, 89] on div at bounding box center [196, 102] width 129 height 26
drag, startPoint x: 244, startPoint y: 73, endPoint x: 218, endPoint y: 65, distance: 27.7
click at [218, 89] on div at bounding box center [196, 102] width 129 height 26
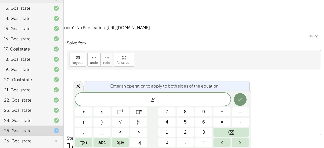
click at [233, 91] on div "Enter an operation to apply to both sides of the equation. E x y ⬚ 2 ⬚ n 7 8 9 …" at bounding box center [162, 119] width 179 height 57
click at [212, 98] on span "E" at bounding box center [153, 99] width 156 height 7
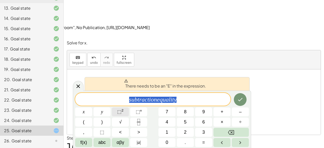
drag, startPoint x: 212, startPoint y: 98, endPoint x: 126, endPoint y: 110, distance: 86.7
click at [126, 110] on div "**********" at bounding box center [162, 120] width 174 height 54
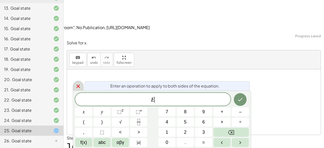
click at [83, 87] on div at bounding box center [78, 86] width 11 height 10
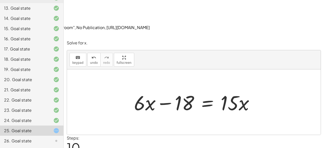
click at [169, 89] on div at bounding box center [196, 102] width 129 height 26
click at [184, 89] on div at bounding box center [196, 102] width 129 height 26
click at [176, 89] on div at bounding box center [196, 102] width 129 height 26
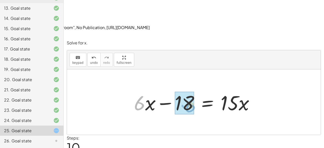
drag, startPoint x: 142, startPoint y: 72, endPoint x: 197, endPoint y: 75, distance: 54.7
click at [197, 89] on div at bounding box center [196, 102] width 129 height 26
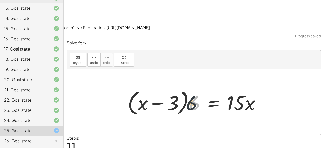
drag, startPoint x: 194, startPoint y: 73, endPoint x: 177, endPoint y: 70, distance: 17.5
click at [177, 87] on div at bounding box center [196, 101] width 142 height 29
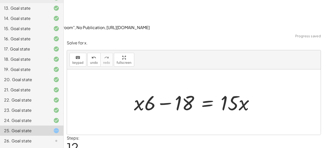
drag, startPoint x: 147, startPoint y: 74, endPoint x: 131, endPoint y: 75, distance: 16.1
click at [132, 89] on div at bounding box center [196, 102] width 129 height 26
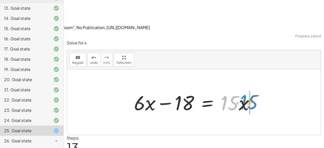
drag, startPoint x: 228, startPoint y: 73, endPoint x: 245, endPoint y: 70, distance: 17.3
click at [245, 89] on div at bounding box center [196, 102] width 129 height 26
drag, startPoint x: 223, startPoint y: 72, endPoint x: 271, endPoint y: 71, distance: 47.7
click at [264, 69] on div "· 3 · ( + · 5 · x + 2 ) = · 2 · ( + · 3 · x − 6 ) + · 3 · 5 · x + · 3 · 2 = · 2…" at bounding box center [194, 101] width 254 height 65
drag, startPoint x: 238, startPoint y: 73, endPoint x: 257, endPoint y: 59, distance: 23.5
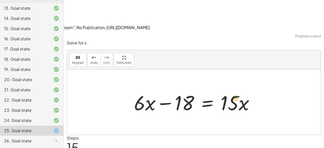
click at [257, 89] on div at bounding box center [196, 102] width 129 height 26
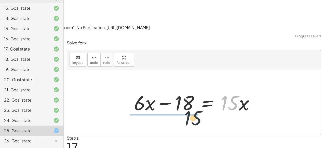
drag, startPoint x: 231, startPoint y: 70, endPoint x: 169, endPoint y: 82, distance: 63.0
click at [169, 89] on div at bounding box center [196, 102] width 129 height 26
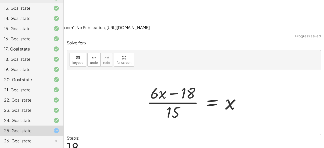
click at [188, 82] on div at bounding box center [196, 101] width 103 height 39
drag, startPoint x: 170, startPoint y: 83, endPoint x: 188, endPoint y: 65, distance: 25.8
click at [188, 82] on div at bounding box center [196, 101] width 103 height 39
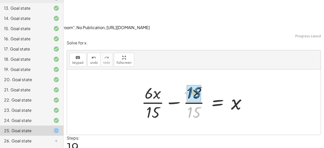
drag, startPoint x: 185, startPoint y: 84, endPoint x: 186, endPoint y: 63, distance: 20.7
click at [186, 82] on div at bounding box center [196, 101] width 114 height 39
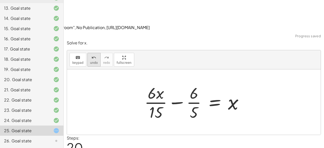
click at [90, 61] on span "undo" at bounding box center [94, 63] width 8 height 4
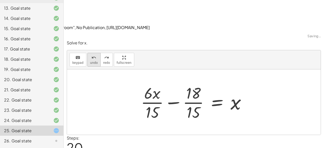
click at [90, 61] on span "undo" at bounding box center [94, 63] width 8 height 4
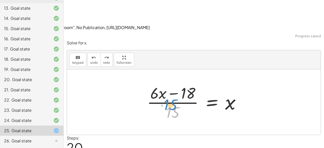
drag, startPoint x: 172, startPoint y: 78, endPoint x: 175, endPoint y: 80, distance: 3.5
click at [175, 82] on div at bounding box center [196, 101] width 103 height 39
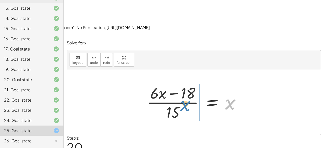
drag, startPoint x: 231, startPoint y: 72, endPoint x: 187, endPoint y: 78, distance: 43.7
click at [187, 82] on div at bounding box center [196, 101] width 103 height 39
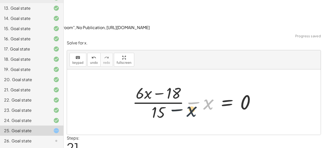
drag, startPoint x: 194, startPoint y: 72, endPoint x: 172, endPoint y: 81, distance: 22.9
click at [172, 82] on div at bounding box center [196, 101] width 132 height 39
drag, startPoint x: 203, startPoint y: 71, endPoint x: 237, endPoint y: 69, distance: 33.7
click at [237, 82] on div at bounding box center [196, 101] width 132 height 39
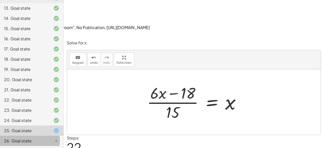
click at [20, 139] on div "26. Goal state" at bounding box center [24, 141] width 41 height 6
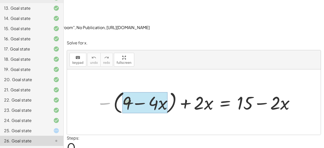
drag, startPoint x: 126, startPoint y: 72, endPoint x: 137, endPoint y: 71, distance: 10.5
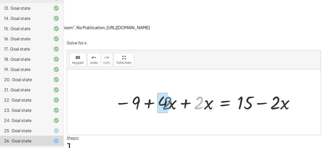
drag, startPoint x: 199, startPoint y: 74, endPoint x: 167, endPoint y: 74, distance: 32.4
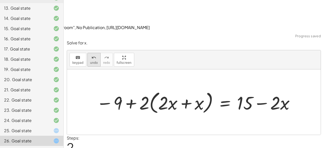
click at [91, 61] on span "undo" at bounding box center [94, 63] width 8 height 4
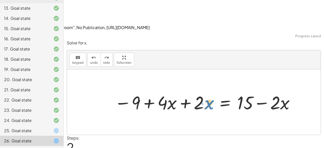
drag, startPoint x: 210, startPoint y: 70, endPoint x: 213, endPoint y: 69, distance: 2.8
click at [213, 90] on div at bounding box center [205, 102] width 186 height 24
drag, startPoint x: 203, startPoint y: 71, endPoint x: 188, endPoint y: 70, distance: 14.8
click at [188, 90] on div at bounding box center [205, 102] width 186 height 24
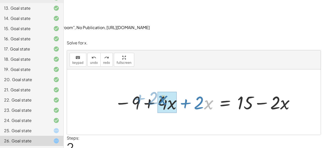
drag, startPoint x: 205, startPoint y: 72, endPoint x: 158, endPoint y: 67, distance: 46.9
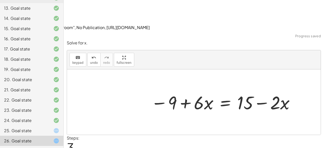
drag, startPoint x: 158, startPoint y: 67, endPoint x: 152, endPoint y: 75, distance: 10.1
click at [152, 90] on div at bounding box center [223, 102] width 150 height 24
click at [276, 90] on div at bounding box center [223, 102] width 150 height 24
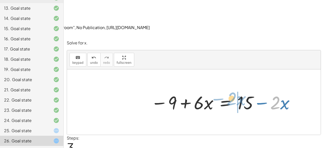
drag, startPoint x: 280, startPoint y: 72, endPoint x: 235, endPoint y: 68, distance: 44.6
click at [235, 90] on div at bounding box center [223, 102] width 150 height 24
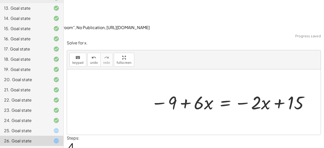
click at [258, 90] on div at bounding box center [230, 102] width 164 height 24
drag, startPoint x: 169, startPoint y: 70, endPoint x: 296, endPoint y: 68, distance: 127.0
click at [296, 90] on div at bounding box center [230, 102] width 164 height 24
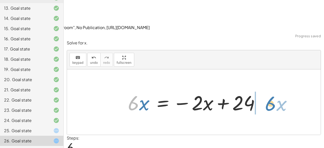
drag, startPoint x: 135, startPoint y: 73, endPoint x: 272, endPoint y: 73, distance: 137.5
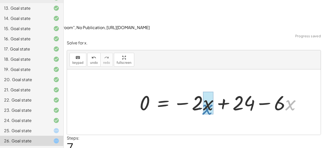
drag, startPoint x: 288, startPoint y: 72, endPoint x: 204, endPoint y: 75, distance: 83.7
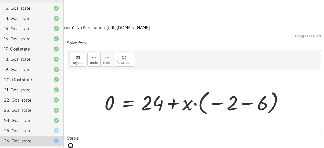
drag, startPoint x: 204, startPoint y: 75, endPoint x: 177, endPoint y: 77, distance: 27.1
click at [177, 88] on div at bounding box center [196, 102] width 188 height 28
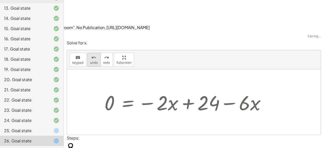
click at [90, 61] on span "undo" at bounding box center [94, 63] width 8 height 4
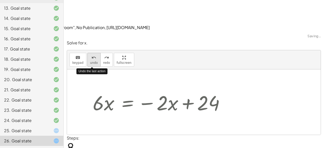
click at [90, 61] on span "undo" at bounding box center [94, 63] width 8 height 4
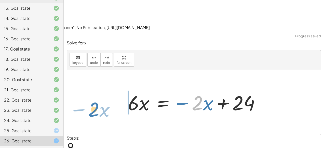
drag, startPoint x: 202, startPoint y: 72, endPoint x: 102, endPoint y: 69, distance: 100.3
click at [102, 69] on div "− ( + 9 − · 4 · x ) + · 2 · x = + 15 − · 2 · x − 9 + · 4 · x + · 2 · x = + 15 −…" at bounding box center [194, 101] width 254 height 65
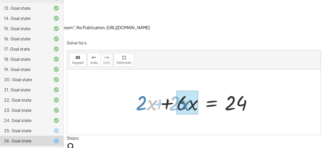
drag, startPoint x: 147, startPoint y: 73, endPoint x: 180, endPoint y: 73, distance: 32.6
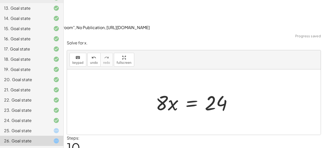
click at [212, 89] on div at bounding box center [196, 102] width 86 height 26
drag, startPoint x: 162, startPoint y: 74, endPoint x: 221, endPoint y: 85, distance: 59.4
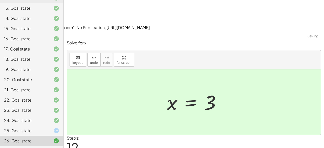
click at [24, 129] on div "25. Goal state" at bounding box center [24, 131] width 41 height 6
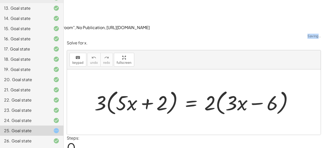
drag, startPoint x: 99, startPoint y: 75, endPoint x: 124, endPoint y: 81, distance: 25.6
click at [124, 87] on div at bounding box center [196, 101] width 208 height 29
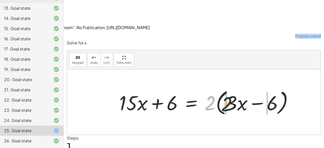
drag, startPoint x: 213, startPoint y: 70, endPoint x: 243, endPoint y: 72, distance: 29.9
click at [243, 87] on div at bounding box center [208, 101] width 183 height 29
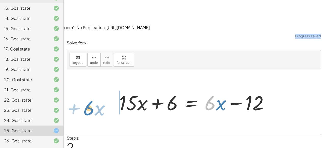
drag, startPoint x: 215, startPoint y: 73, endPoint x: 93, endPoint y: 75, distance: 122.2
click at [93, 75] on div "· 3 · ( + · 5 · x + 2 ) = · 2 · ( + · 3 · x − 6 ) + · 3 · 5 · x + · 3 · 2 = · 2…" at bounding box center [194, 101] width 254 height 65
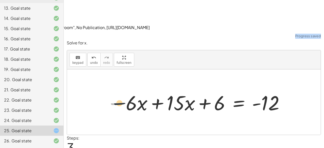
drag, startPoint x: 82, startPoint y: 74, endPoint x: 95, endPoint y: 74, distance: 13.3
click at [95, 74] on div "· 3 · ( + · 5 · x + 2 ) = · 2 · ( + · 3 · x − 6 ) + · 3 · 5 · x + · 3 · 2 = · 2…" at bounding box center [194, 101] width 254 height 65
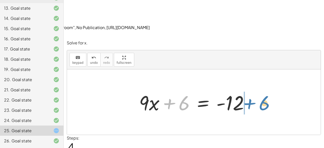
drag, startPoint x: 170, startPoint y: 71, endPoint x: 253, endPoint y: 71, distance: 83.1
click at [253, 89] on div at bounding box center [196, 102] width 119 height 26
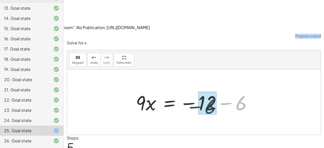
drag, startPoint x: 271, startPoint y: 70, endPoint x: 236, endPoint y: 72, distance: 35.0
click at [236, 89] on div at bounding box center [195, 102] width 125 height 26
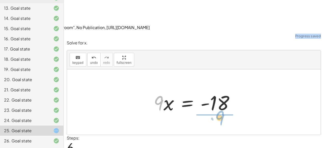
drag, startPoint x: 158, startPoint y: 73, endPoint x: 220, endPoint y: 87, distance: 63.4
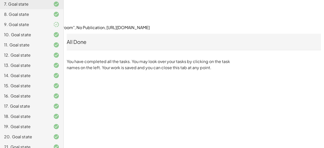
scroll to position [117, 0]
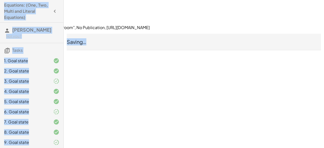
click at [0, 0] on div "Equations: (One, Two, Multi and Literal Equations) [PERSON_NAME] Not you? Tasks…" at bounding box center [0, 0] width 0 height 0
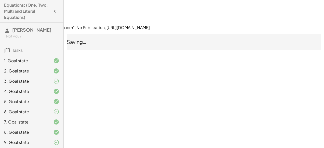
click at [86, 39] on span "Saving…" at bounding box center [77, 42] width 20 height 6
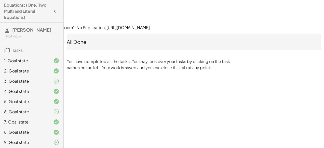
click at [82, 38] on div "All Done" at bounding box center [194, 41] width 255 height 7
click at [41, 18] on h4 "Equations: (One, Two, Multi and Literal Equations)" at bounding box center [27, 11] width 46 height 18
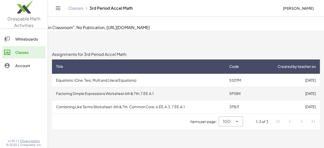
click at [113, 87] on td "Factoring Simple Expressions Worksheet 6th & 7th; 7.EE.A.1" at bounding box center [138, 93] width 173 height 13
